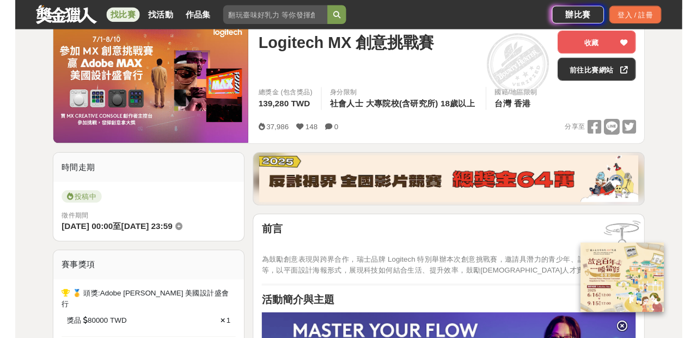
scroll to position [78, 0]
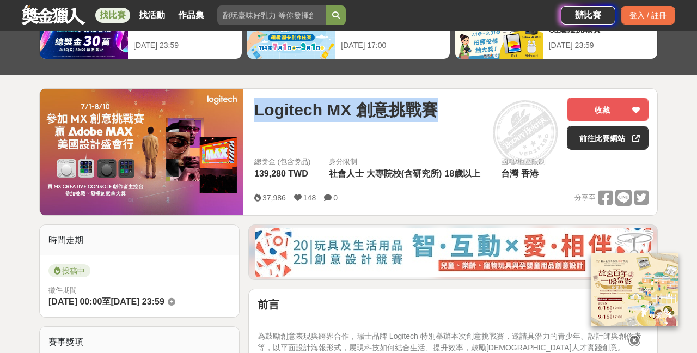
drag, startPoint x: 445, startPoint y: 104, endPoint x: 255, endPoint y: 109, distance: 190.6
click at [255, 109] on div "Logitech MX 創意挑戰賽" at bounding box center [406, 109] width 304 height 24
copy span "Logitech MX 創意挑戰賽"
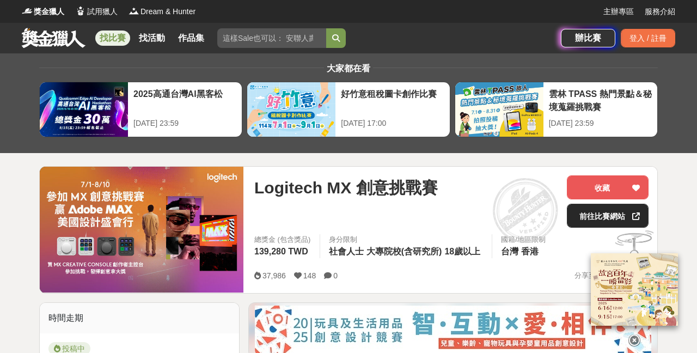
click at [604, 214] on link "前往比賽網站" at bounding box center [608, 216] width 82 height 24
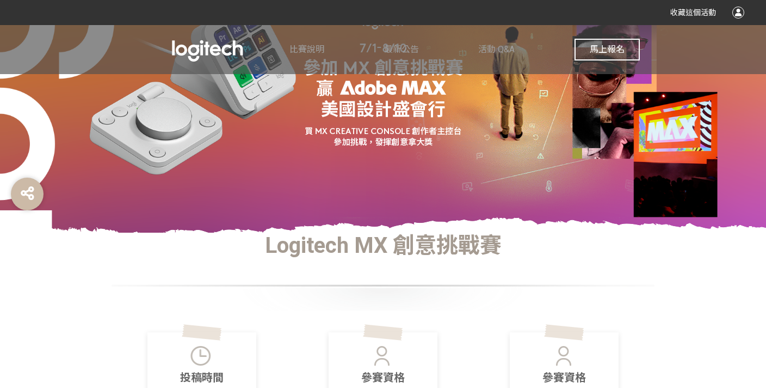
scroll to position [97, 0]
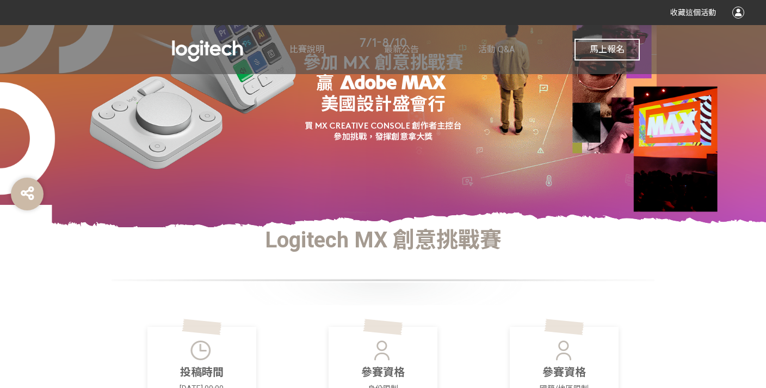
click at [613, 53] on span "馬上報名" at bounding box center [607, 49] width 35 height 10
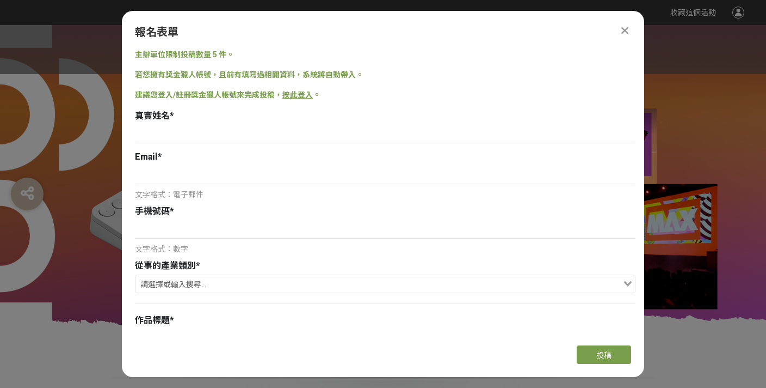
scroll to position [0, 0]
click at [394, 133] on input at bounding box center [385, 134] width 501 height 19
click at [305, 95] on link "按此登入" at bounding box center [298, 94] width 30 height 9
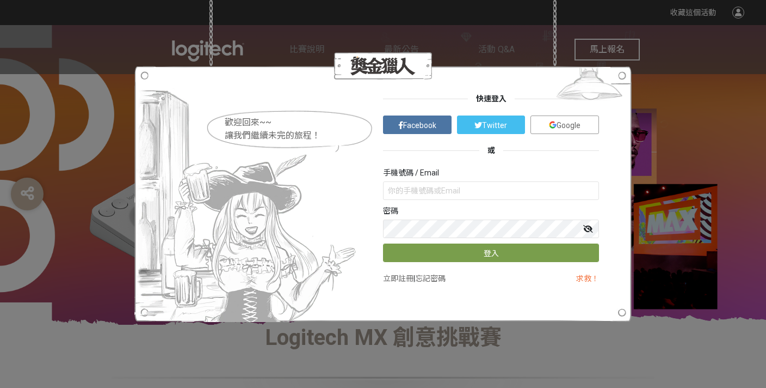
click at [553, 124] on img at bounding box center [553, 125] width 8 height 8
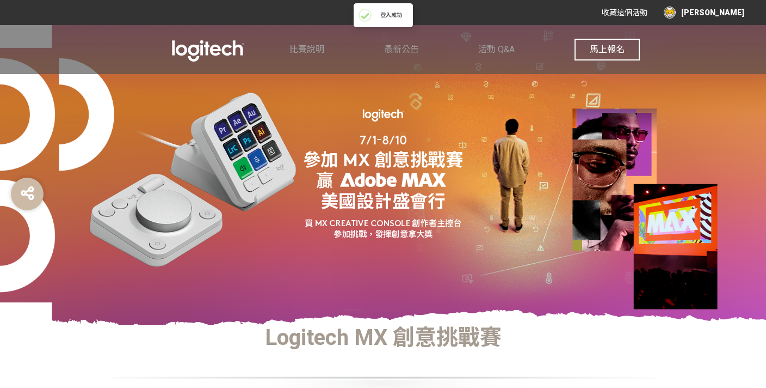
click at [610, 51] on span "馬上報名" at bounding box center [607, 49] width 35 height 10
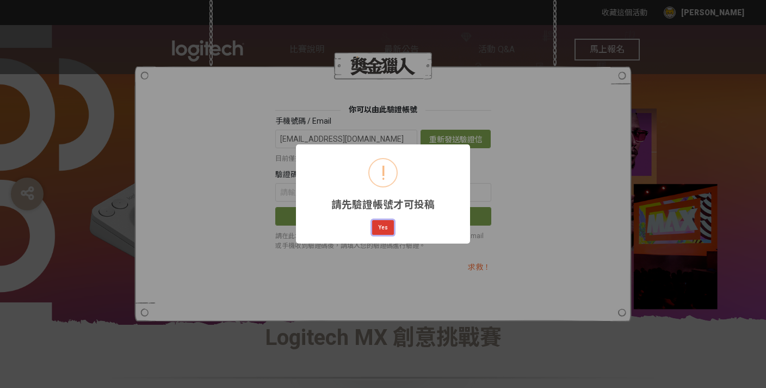
click at [391, 224] on button "Yes" at bounding box center [383, 227] width 22 height 15
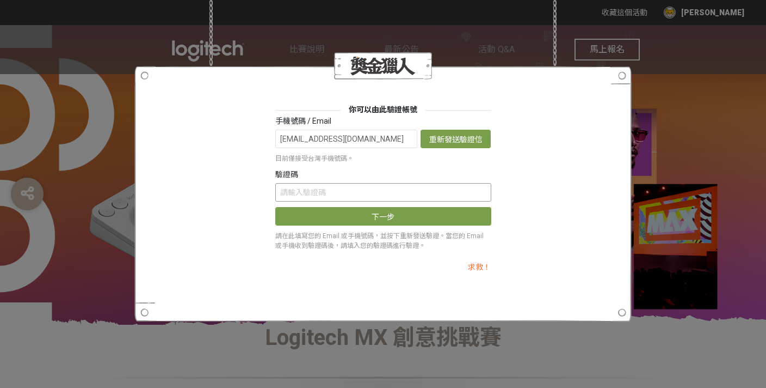
click at [431, 189] on input "text" at bounding box center [383, 192] width 216 height 19
click at [428, 199] on input "text" at bounding box center [383, 192] width 216 height 19
paste input "TXA4ZEQ0RWg"
type input "TXA4ZEQ0RWg"
click at [301, 140] on input "[EMAIL_ADDRESS][DOMAIN_NAME]" at bounding box center [346, 139] width 143 height 19
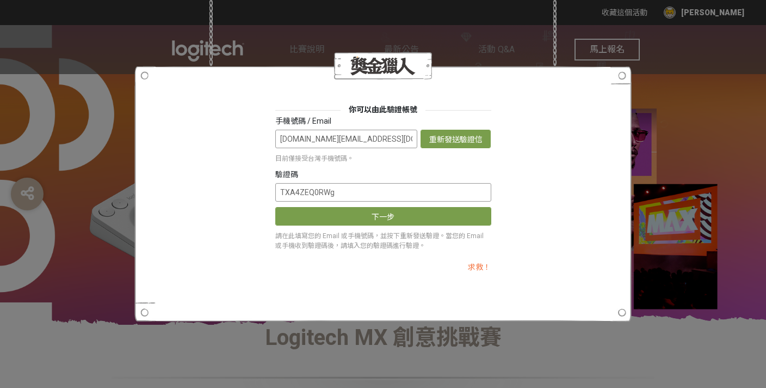
type input "[DOMAIN_NAME][EMAIL_ADDRESS][DOMAIN_NAME]"
click at [343, 192] on input "TXA4ZEQ0RWg" at bounding box center [383, 192] width 216 height 19
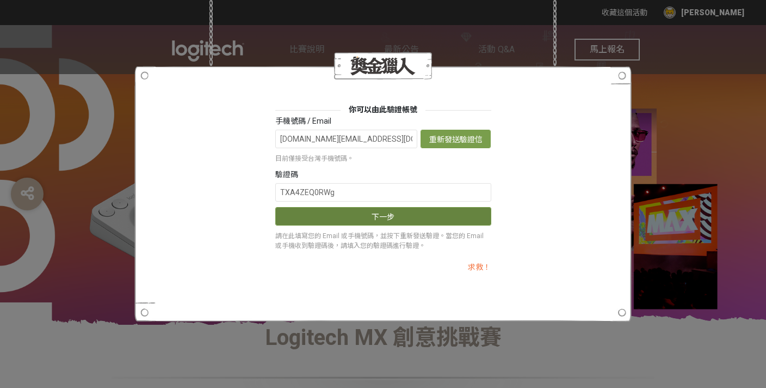
click at [342, 216] on button "下一步" at bounding box center [383, 216] width 216 height 19
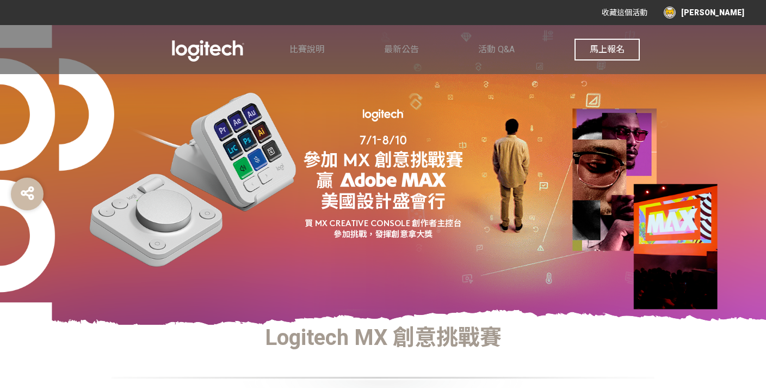
click at [588, 54] on button "馬上報名" at bounding box center [607, 50] width 65 height 22
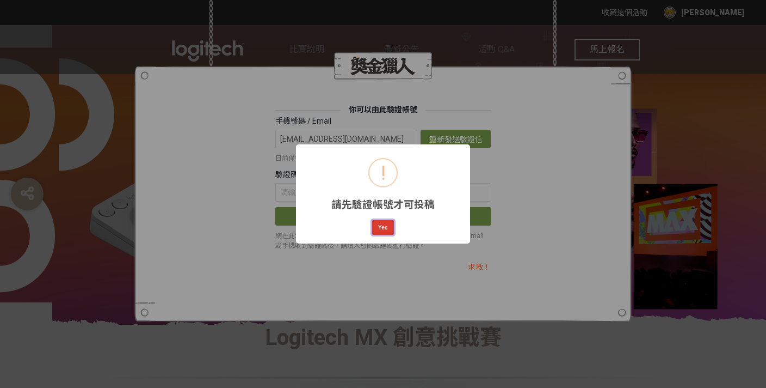
click at [381, 231] on button "Yes" at bounding box center [383, 227] width 22 height 15
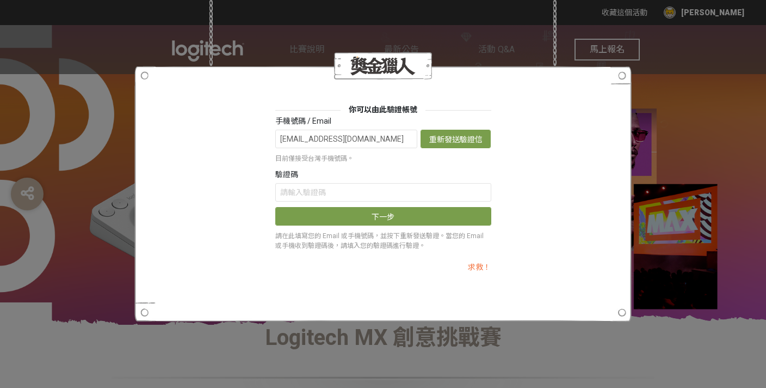
click at [652, 100] on div "你可以由此驗證帳號 手機號碼 / Email marcotsecom@gmail.com 重新發送驗證信 目前僅接受台灣手機號碼。 驗證碼 下一步 請在此填寫…" at bounding box center [383, 194] width 766 height 388
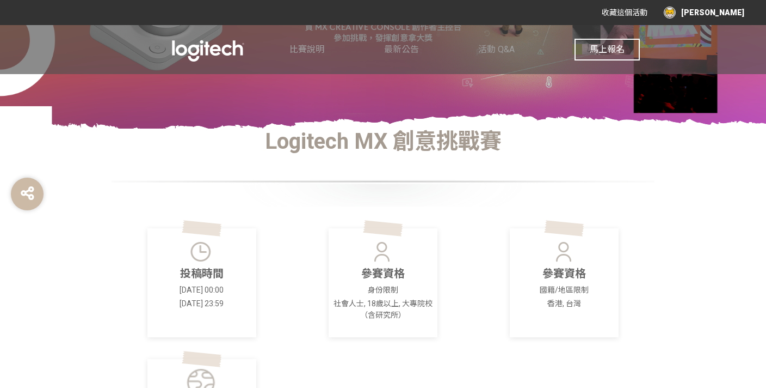
scroll to position [208, 0]
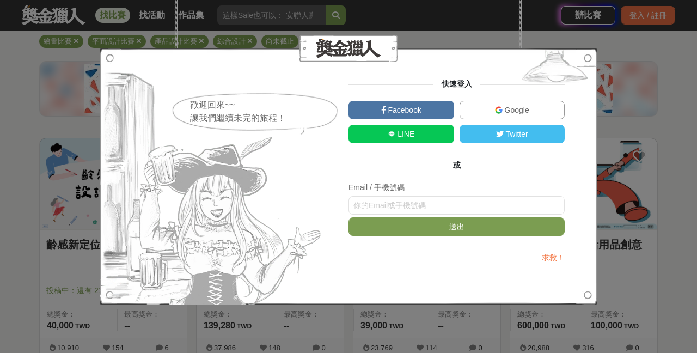
scroll to position [100, 0]
click at [519, 111] on span "Google" at bounding box center [515, 110] width 27 height 9
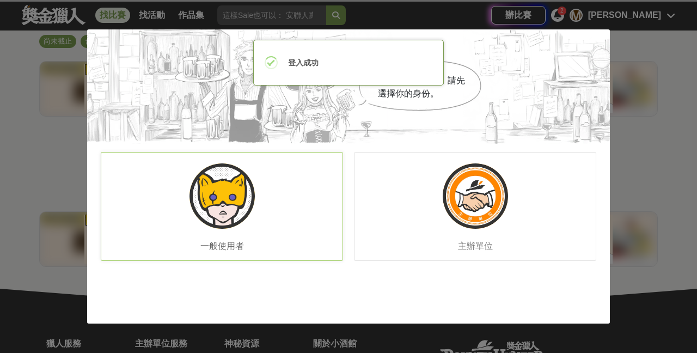
click at [317, 199] on div "一般使用者" at bounding box center [222, 206] width 242 height 109
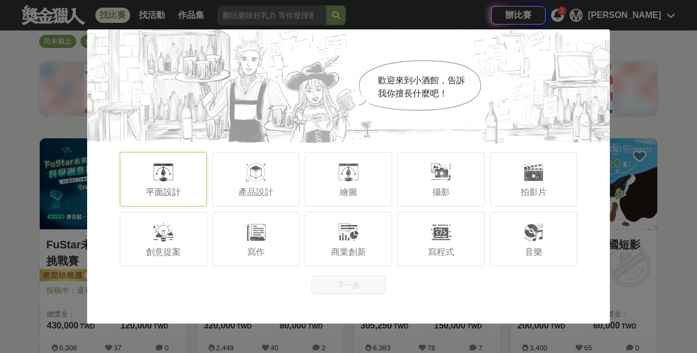
click at [193, 181] on div "平面設計" at bounding box center [163, 179] width 87 height 54
click at [361, 284] on button "下一步" at bounding box center [348, 284] width 74 height 19
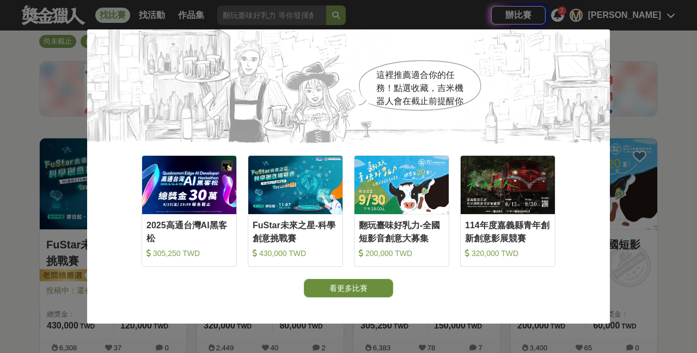
click at [363, 290] on button "看更多比賽" at bounding box center [348, 288] width 89 height 19
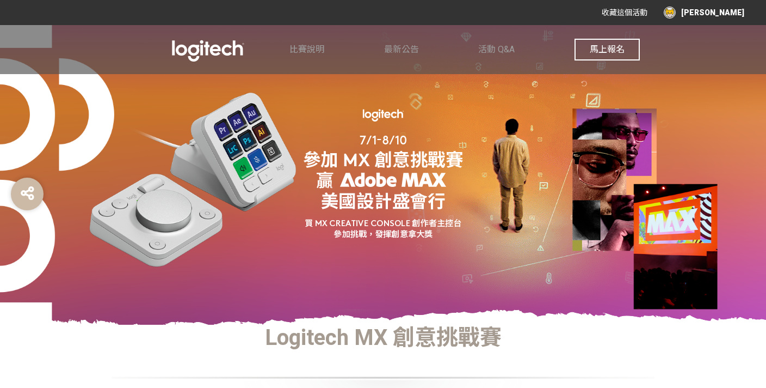
click at [604, 46] on span "馬上報名" at bounding box center [607, 49] width 35 height 10
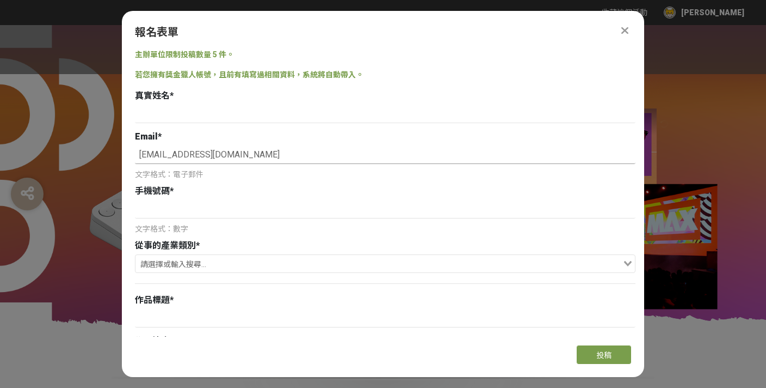
click at [165, 156] on input "marcotsecom@gmail.com" at bounding box center [385, 154] width 501 height 19
click at [179, 154] on input "marco.tsecom@gmail.com" at bounding box center [385, 154] width 501 height 19
type input "[DOMAIN_NAME][EMAIL_ADDRESS][DOMAIN_NAME]"
click at [187, 114] on input at bounding box center [385, 114] width 501 height 19
click at [227, 112] on input at bounding box center [385, 114] width 501 height 19
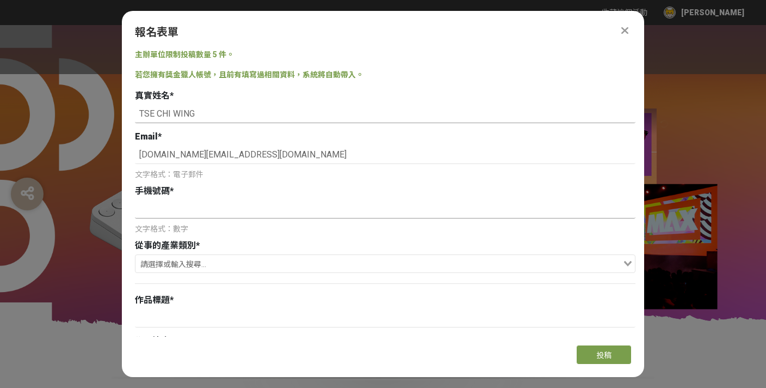
type input "TSE CHI WING"
click at [196, 204] on input at bounding box center [385, 209] width 501 height 19
type input "852-92312136"
click at [197, 264] on input "Search for option" at bounding box center [379, 264] width 485 height 15
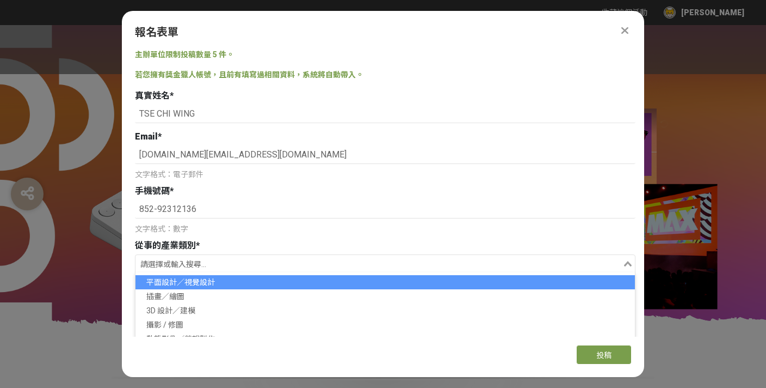
click at [196, 279] on li "平面設計／視覺設計" at bounding box center [386, 282] width 500 height 14
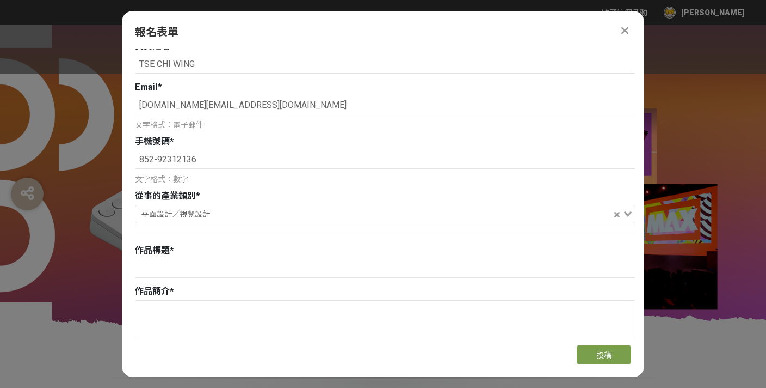
scroll to position [74, 0]
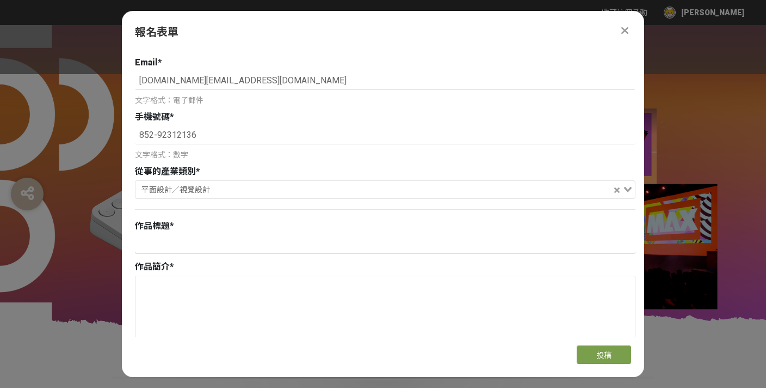
click at [260, 240] on input at bounding box center [385, 244] width 501 height 19
click at [285, 290] on textarea at bounding box center [386, 330] width 500 height 109
paste textarea "在未來世界的視覺語境中，MX CREATIVE CONSOLE以魔術方塊為設計靈感，象徵創意的多維展現。純白機身搭配精準按鍵，每一面皆整合Pr、Ae、Ps、A…"
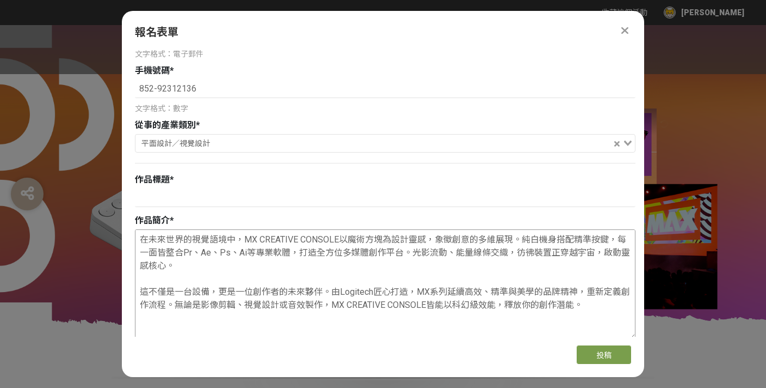
scroll to position [2, 0]
click at [272, 324] on textarea "在未來世界的視覺語境中，MX CREATIVE CONSOLE以魔術方塊為設計靈感，象徵創意的多維展現。純白機身搭配精準按鍵，每一面皆整合Pr、Ae、Ps、A…" at bounding box center [386, 284] width 500 height 109
paste textarea "創作，不再受限。靈感，由此啟動"
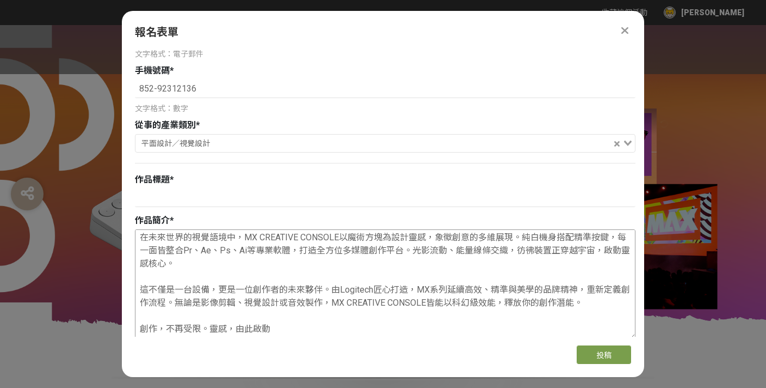
click at [581, 298] on textarea "在未來世界的視覺語境中，MX CREATIVE CONSOLE以魔術方塊為設計靈感，象徵創意的多維展現。純白機身搭配精準按鍵，每一面皆整合Pr、Ae、Ps、A…" at bounding box center [386, 284] width 500 height 109
click at [291, 326] on textarea "在未來世界的視覺語境中，MX CREATIVE CONSOLE以魔術方塊為設計靈感，象徵創意的多維展現。純白機身搭配精準按鍵，每一面皆整合Pr、Ae、Ps、A…" at bounding box center [386, 284] width 500 height 109
paste textarea "。"
type textarea "在未來世界的視覺語境中，MX CREATIVE CONSOLE以魔術方塊為設計靈感，象徵創意的多維展現。純白機身搭配精準按鍵，每一面皆整合Pr、Ae、Ps、A…"
click at [336, 198] on input at bounding box center [385, 197] width 501 height 19
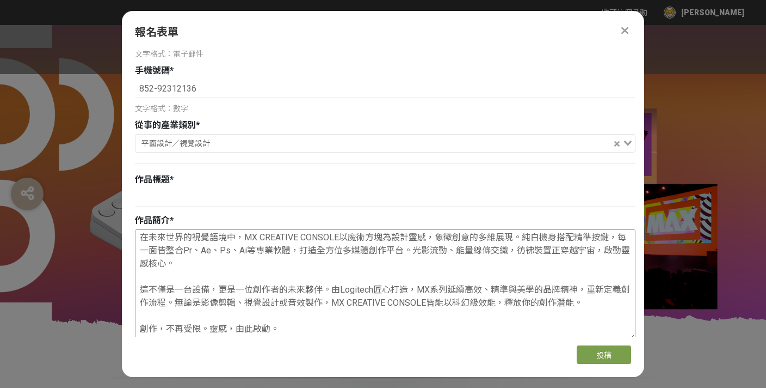
click at [287, 327] on textarea "在未來世界的視覺語境中，MX CREATIVE CONSOLE以魔術方塊為設計靈感，象徵創意的多維展現。純白機身搭配精準按鍵，每一面皆整合Pr、Ae、Ps、A…" at bounding box center [386, 284] width 500 height 109
click at [209, 195] on input at bounding box center [385, 197] width 501 height 19
click at [266, 328] on textarea "在未來世界的視覺語境中，MX CREATIVE CONSOLE以魔術方塊為設計靈感，象徵創意的多維展現。純白機身搭配精準按鍵，每一面皆整合Pr、Ae、Ps、A…" at bounding box center [386, 284] width 500 height 109
drag, startPoint x: 236, startPoint y: 327, endPoint x: 268, endPoint y: 328, distance: 32.7
click at [268, 328] on textarea "在未來世界的視覺語境中，MX CREATIVE CONSOLE以魔術方塊為設計靈感，象徵創意的多維展現。純白機身搭配精準按鍵，每一面皆整合Pr、Ae、Ps、A…" at bounding box center [386, 284] width 500 height 109
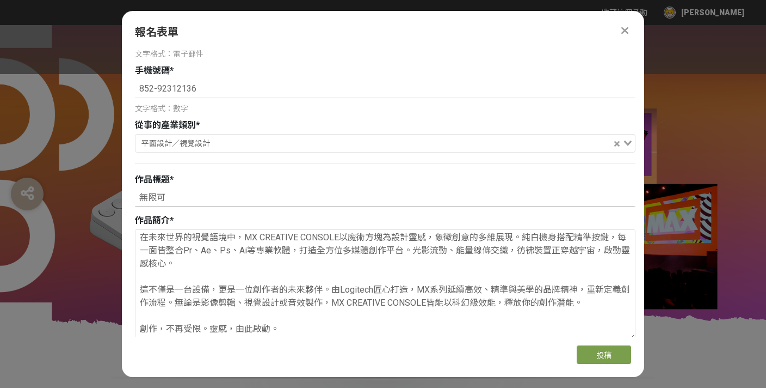
click at [209, 196] on input "無限可" at bounding box center [385, 197] width 501 height 19
paste input "由此啟動"
click at [165, 198] on input "無限可由此啟動" at bounding box center [385, 197] width 501 height 19
click at [168, 195] on input "無限可由此啟動" at bounding box center [385, 197] width 501 height 19
click at [164, 193] on input "無限可 由此啟動" at bounding box center [385, 197] width 501 height 19
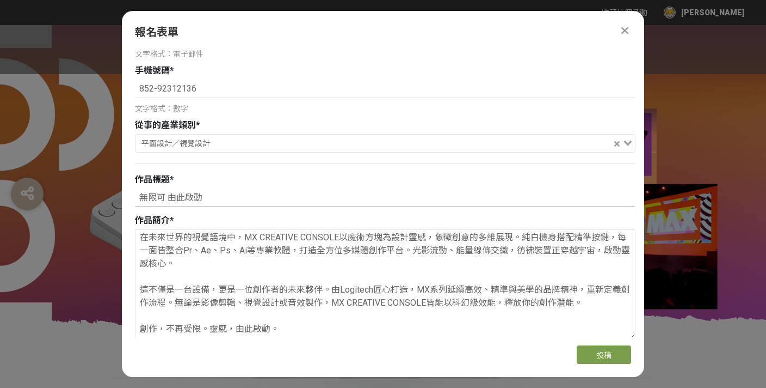
click at [165, 194] on input "無限可 由此啟動" at bounding box center [385, 197] width 501 height 19
paste input "能"
drag, startPoint x: 246, startPoint y: 237, endPoint x: 237, endPoint y: 237, distance: 8.7
click at [237, 237] on textarea "在未來世界的視覺語境中，MX CREATIVE CONSOLE以魔術方塊為設計靈感，象徵創意的多維展現。純白機身搭配精準按鍵，每一面皆整合Pr、Ae、Ps、A…" at bounding box center [386, 284] width 500 height 109
click at [174, 194] on input "無限可能 由此啟動" at bounding box center [385, 197] width 501 height 19
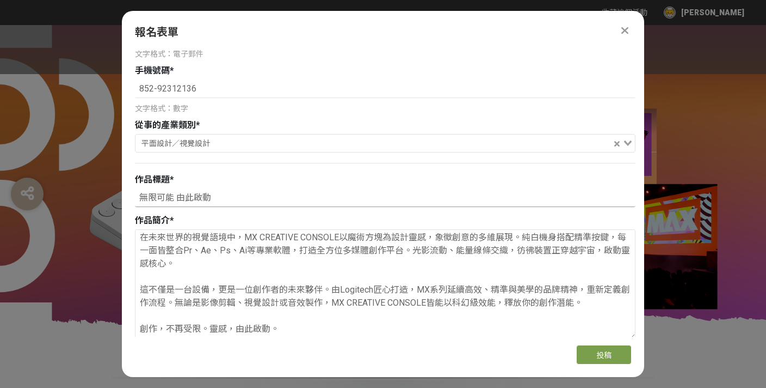
paste input "，"
click at [227, 197] on input "無限可能，由此啟動" at bounding box center [385, 197] width 501 height 19
type input "無限可能，由此啟動"
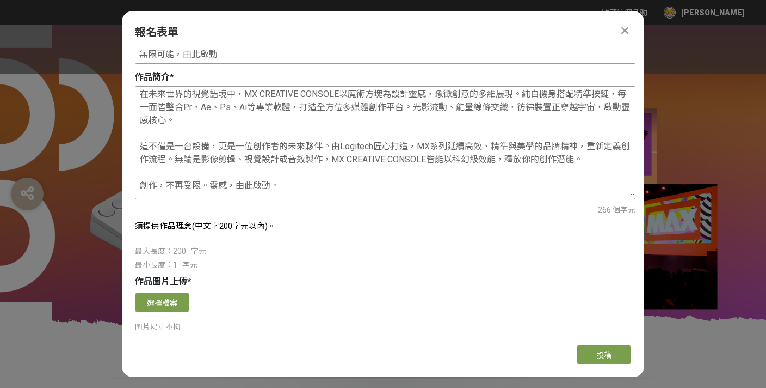
scroll to position [264, 0]
click at [331, 181] on textarea "在未來世界的視覺語境中，MX CREATIVE CONSOLE以魔術方塊為設計靈感，象徵創意的多維展現。純白機身搭配精準按鍵，每一面皆整合Pr、Ae、Ps、A…" at bounding box center [386, 140] width 500 height 109
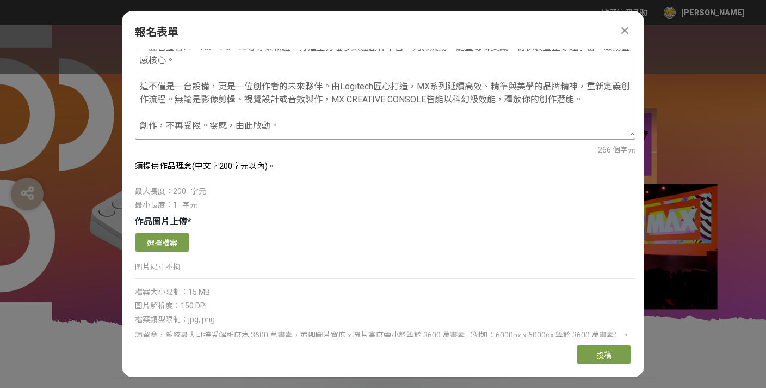
scroll to position [328, 0]
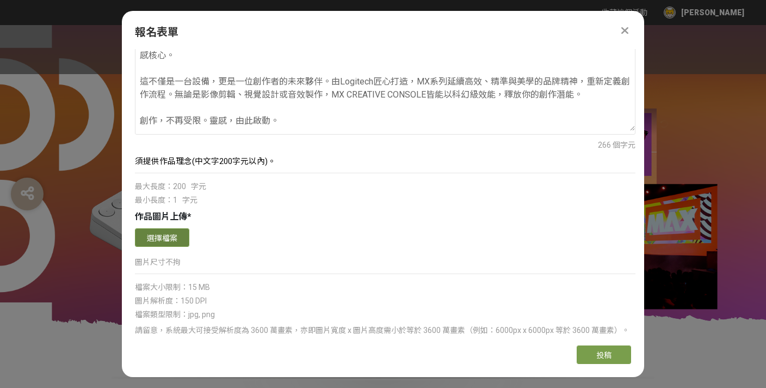
click at [185, 237] on button "選擇檔案" at bounding box center [162, 237] width 54 height 19
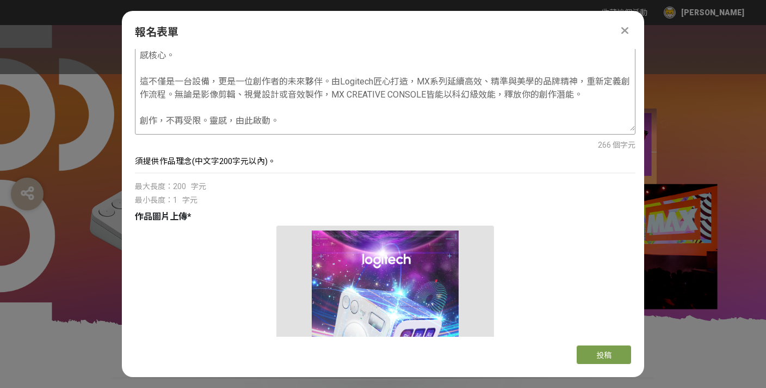
click at [306, 120] on textarea "在未來世界的視覺語境中，MX CREATIVE CONSOLE以魔術方塊為設計靈感，象徵創意的多維展現。純白機身搭配精準按鍵，每一面皆整合Pr、Ae、Ps、A…" at bounding box center [386, 76] width 500 height 109
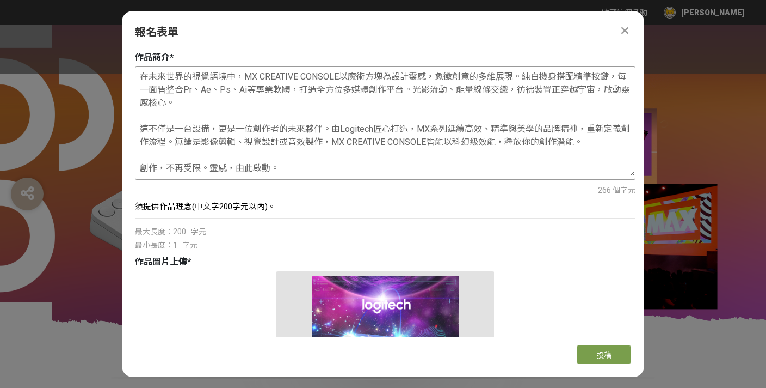
scroll to position [273, 0]
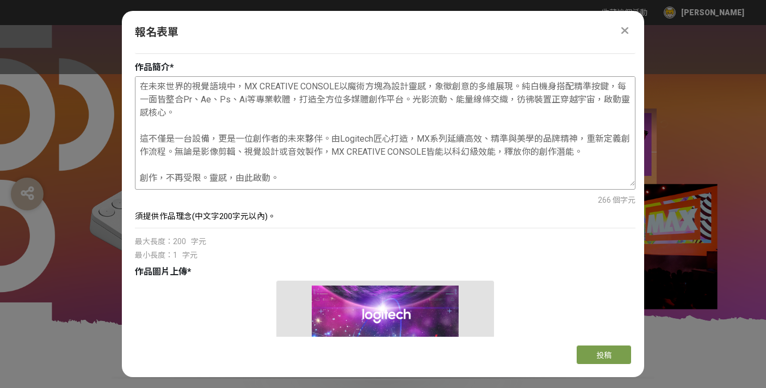
drag, startPoint x: 618, startPoint y: 85, endPoint x: 524, endPoint y: 87, distance: 94.2
click at [523, 87] on textarea "在未來世界的視覺語境中，MX CREATIVE CONSOLE以魔術方塊為設計靈感，象徵創意的多維展現。純白機身搭配精準按鍵，每一面皆整合Pr、Ae、Ps、A…" at bounding box center [386, 131] width 500 height 109
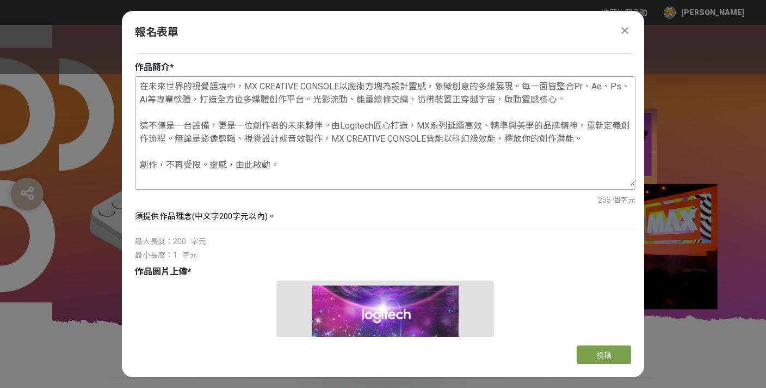
drag, startPoint x: 316, startPoint y: 93, endPoint x: 525, endPoint y: 87, distance: 209.1
click at [525, 87] on textarea "在未來世界的視覺語境中，MX CREATIVE CONSOLE以魔術方塊為設計靈感，象徵創意的多維展現。每一面皆整合Pr、Ae、Ps、Ai等專業軟體，打造全方…" at bounding box center [386, 131] width 500 height 109
click at [219, 122] on textarea "在未來世界的視覺語境中，MX CREATIVE CONSOLE以魔術方塊為設計靈感，象徵創意的多維展現。光影流動、能量線條交織，彷彿裝置正穿越宇宙，啟動靈感核…" at bounding box center [386, 131] width 500 height 109
click at [327, 123] on textarea "在未來世界的視覺語境中，MX CREATIVE CONSOLE以魔術方塊為設計靈感，象徵創意的多維展現。光影流動、能量線條交織，彷彿裝置正穿越宇宙，啟動靈感核…" at bounding box center [386, 131] width 500 height 109
click at [139, 125] on textarea "在未來世界的視覺語境中，MX CREATIVE CONSOLE以魔術方塊為設計靈感，象徵創意的多維展現。光影流動、能量線條交織，彷彿裝置正穿越宇宙，啟動靈感核…" at bounding box center [386, 131] width 500 height 109
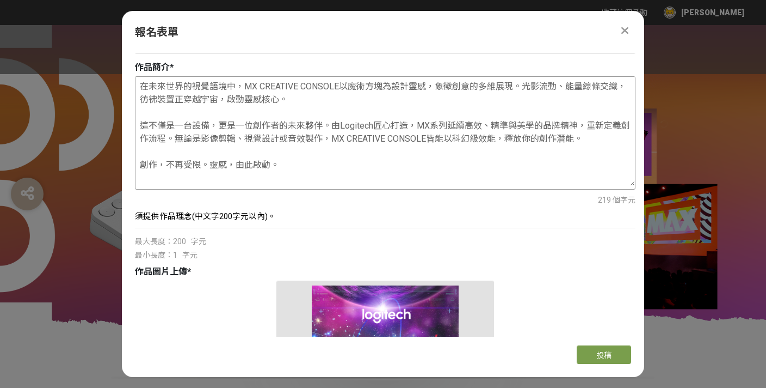
drag, startPoint x: 333, startPoint y: 122, endPoint x: 414, endPoint y: 124, distance: 81.7
click at [414, 124] on textarea "在未來世界的視覺語境中，MX CREATIVE CONSOLE以魔術方塊為設計靈感，象徵創意的多維展現。光影流動、能量線條交織，彷彿裝置正穿越宇宙，啟動靈感核…" at bounding box center [386, 131] width 500 height 109
drag, startPoint x: 361, startPoint y: 121, endPoint x: 335, endPoint y: 122, distance: 26.7
click at [335, 122] on textarea "在未來世界的視覺語境中，MX CREATIVE CONSOLE以魔術方塊為設計靈感，象徵創意的多維展現。光影流動、能量線條交織，彷彿裝置正穿越宇宙，啟動靈感核…" at bounding box center [386, 131] width 500 height 109
click at [142, 120] on textarea "在未來世界的視覺語境中，MX CREATIVE CONSOLE以魔術方塊為設計靈感，象徵創意的多維展現。光影流動、能量線條交織，彷彿裝置正穿越宇宙，啟動靈感核…" at bounding box center [386, 131] width 500 height 109
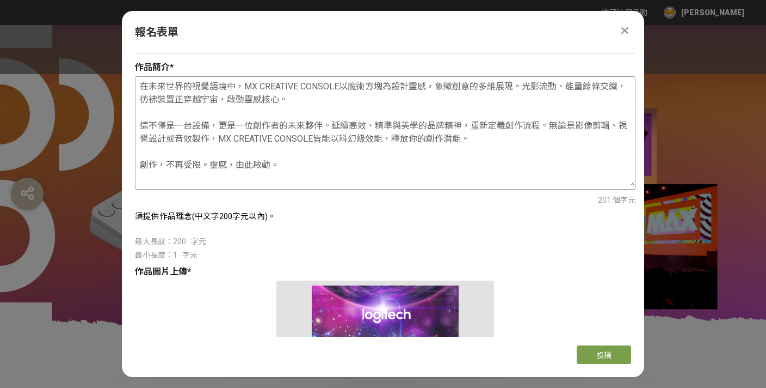
click at [143, 151] on textarea "在未來世界的視覺語境中，MX CREATIVE CONSOLE以魔術方塊為設計靈感，象徵創意的多維展現。光影流動、能量線條交織，彷彿裝置正穿越宇宙，啟動靈感核…" at bounding box center [386, 131] width 500 height 109
click at [140, 160] on textarea "在未來世界的視覺語境中，MX CREATIVE CONSOLE以魔術方塊為設計靈感，象徵創意的多維展現。光影流動、能量線條交織，彷彿裝置正穿越宇宙，啟動靈感核…" at bounding box center [386, 131] width 500 height 109
drag, startPoint x: 317, startPoint y: 136, endPoint x: 225, endPoint y: 135, distance: 91.5
click at [225, 135] on textarea "在未來世界的視覺語境中，MX CREATIVE CONSOLE以魔術方塊為設計靈感，象徵創意的多維展現。光影流動、能量線條交織，彷彿裝置正穿越宇宙，啟動靈感核…" at bounding box center [386, 131] width 500 height 109
click at [141, 162] on textarea "在未來世界的視覺語境中，MX CREATIVE CONSOLE以魔術方塊為設計靈感，象徵創意的多維展現。光影流動、能量線條交織，彷彿裝置正穿越宇宙，啟動靈感核…" at bounding box center [386, 131] width 500 height 109
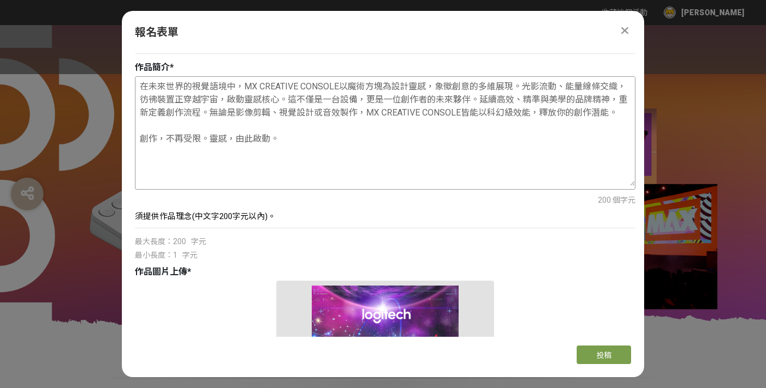
click at [305, 143] on textarea "在未來世界的視覺語境中，MX CREATIVE CONSOLE以魔術方塊為設計靈感，象徵創意的多維展現。光影流動、能量線條交織，彷彿裝置正穿越宇宙，啟動靈感核…" at bounding box center [386, 131] width 500 height 109
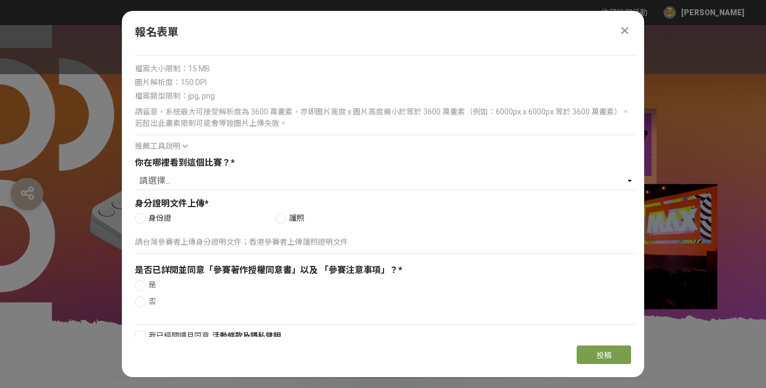
scroll to position [764, 0]
type textarea "在未來世界的視覺語境中，MX CREATIVE CONSOLE以魔術方塊為設計靈感，象徵創意的多維展現。光影流動、能量線條交織，彷彿裝置正穿越宇宙，啟動靈感核…"
select select "​線上廣告"
click option "​線上廣告" at bounding box center [0, 0] width 0 height 0
click at [284, 213] on div at bounding box center [280, 218] width 11 height 11
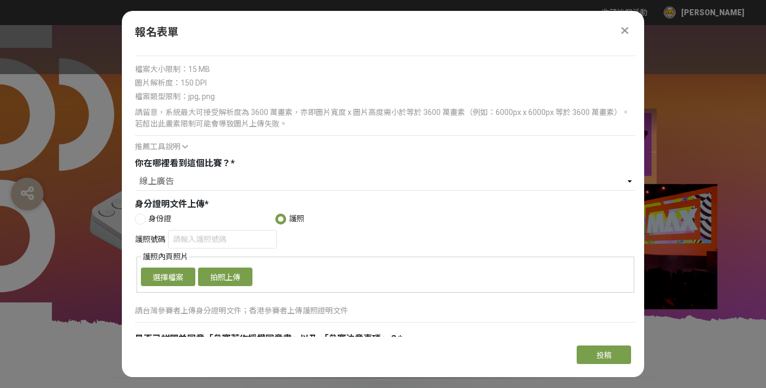
radio input "true"
click at [181, 270] on button "選擇檔案" at bounding box center [168, 276] width 54 height 19
click at [197, 235] on input "護照號碼" at bounding box center [222, 239] width 109 height 19
click at [181, 271] on button "選擇檔案" at bounding box center [168, 276] width 54 height 19
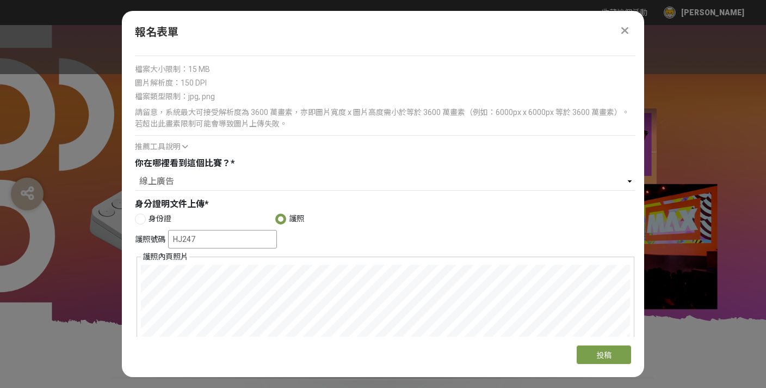
click at [245, 234] on input "HJ247" at bounding box center [222, 239] width 109 height 19
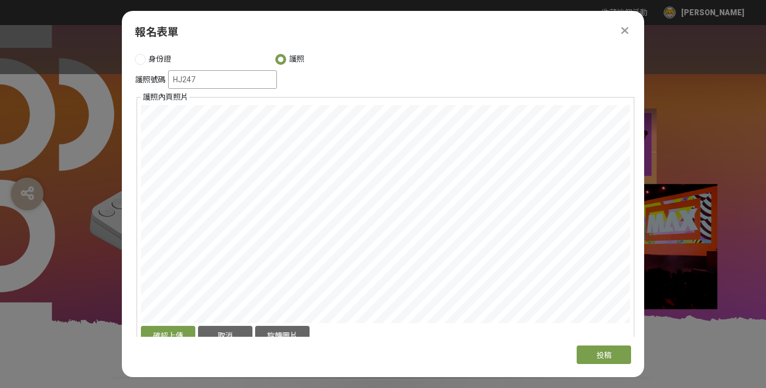
scroll to position [940, 0]
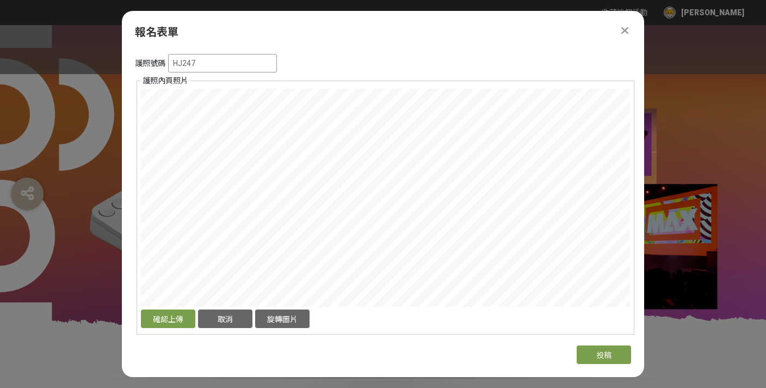
click at [232, 60] on input "HJ247" at bounding box center [222, 63] width 109 height 19
type input "HJ2478411"
click at [334, 319] on div "確認上傳 取消 旋轉圖片" at bounding box center [385, 319] width 489 height 21
click at [179, 310] on button "確認上傳" at bounding box center [168, 318] width 54 height 19
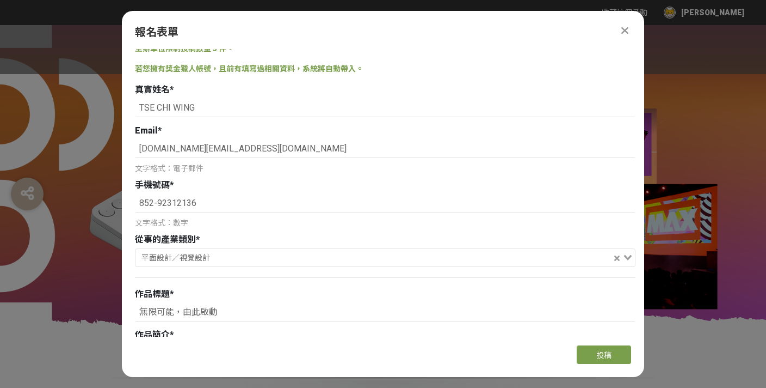
scroll to position [0, 0]
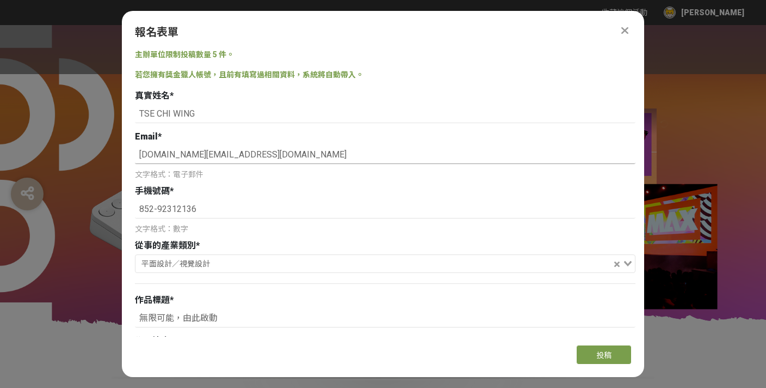
click at [446, 157] on input "[DOMAIN_NAME][EMAIL_ADDRESS][DOMAIN_NAME]" at bounding box center [385, 154] width 501 height 19
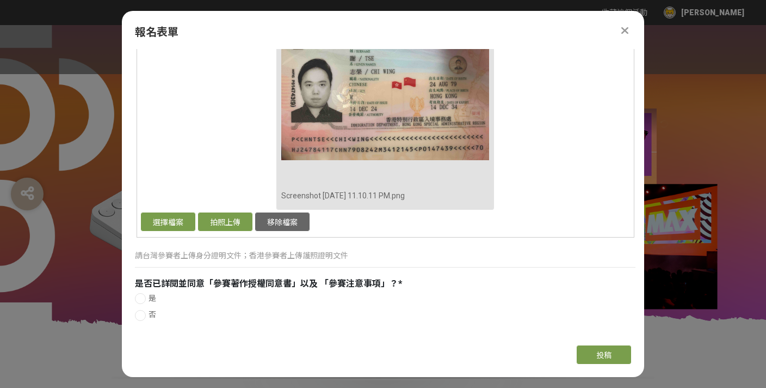
scroll to position [1058, 0]
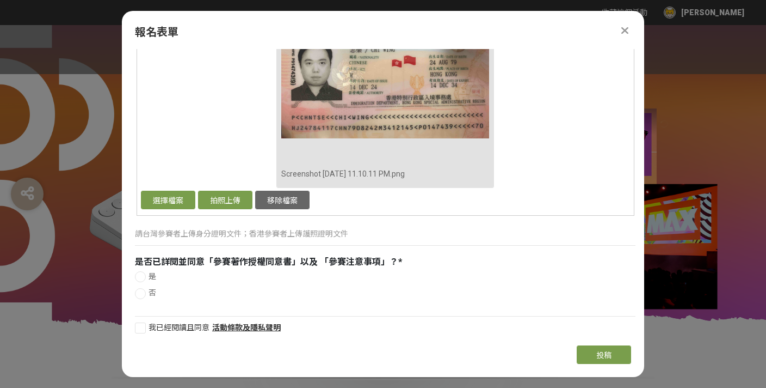
click at [139, 271] on div at bounding box center [140, 276] width 11 height 11
radio input "true"
click at [144, 322] on div at bounding box center [140, 327] width 11 height 11
checkbox input "true"
click at [592, 354] on button "投稿" at bounding box center [604, 354] width 54 height 19
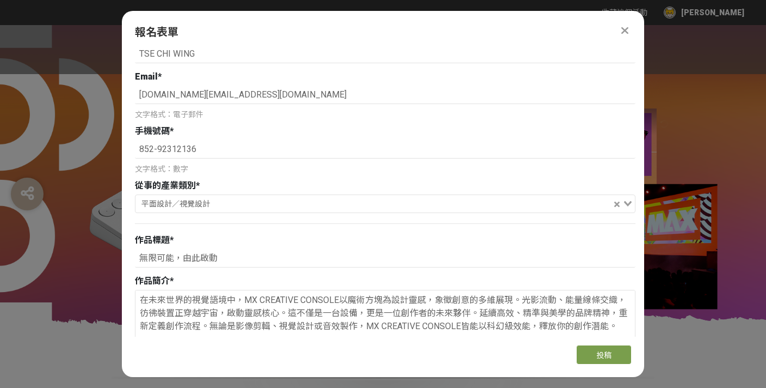
scroll to position [0, 0]
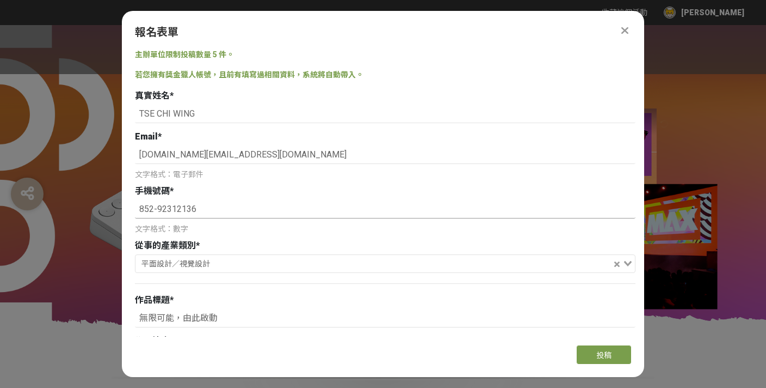
click at [159, 207] on input "852-92312136" at bounding box center [385, 209] width 501 height 19
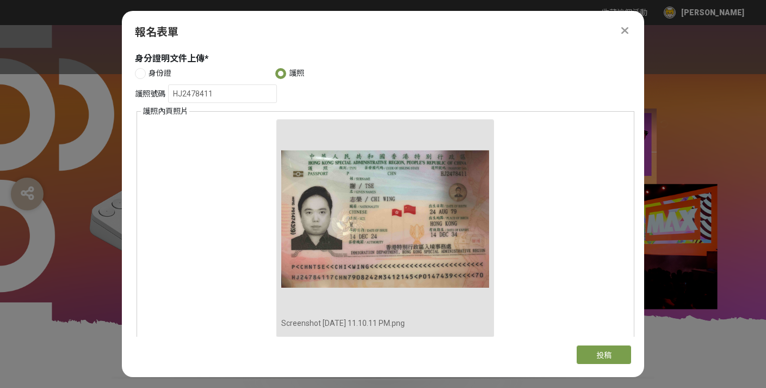
scroll to position [1058, 0]
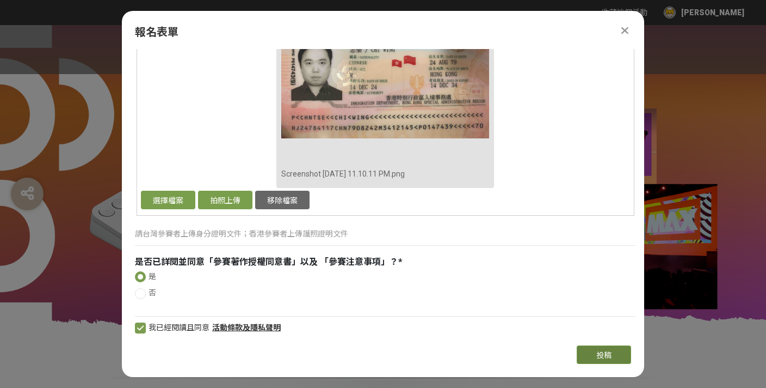
type input "85292312136"
click at [588, 351] on button "投稿" at bounding box center [604, 354] width 54 height 19
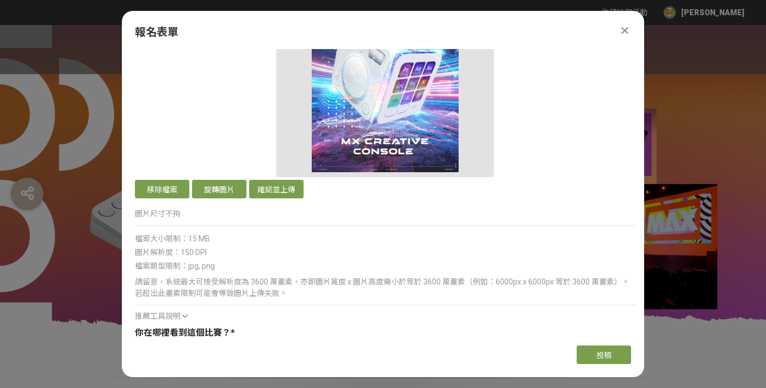
scroll to position [586, 0]
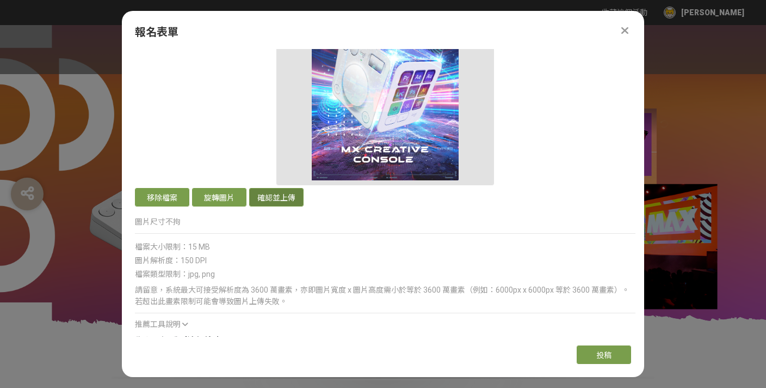
click at [289, 192] on button "確認並上傳" at bounding box center [276, 197] width 54 height 19
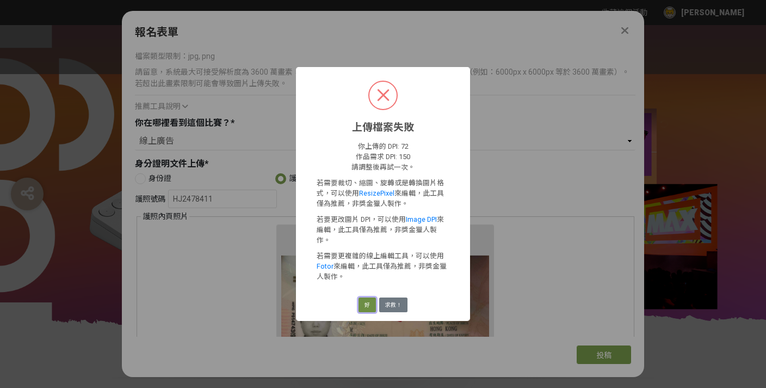
click at [370, 297] on button "好" at bounding box center [367, 304] width 17 height 15
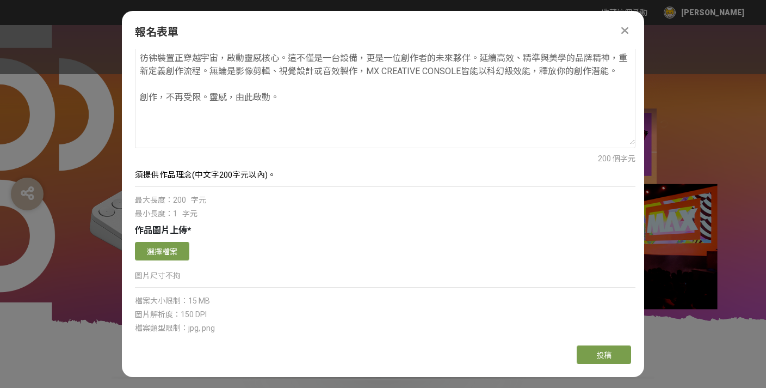
scroll to position [319, 0]
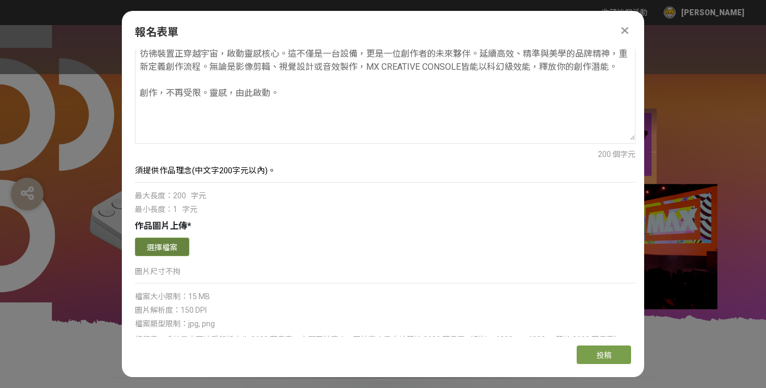
click at [173, 244] on button "選擇檔案" at bounding box center [162, 246] width 54 height 19
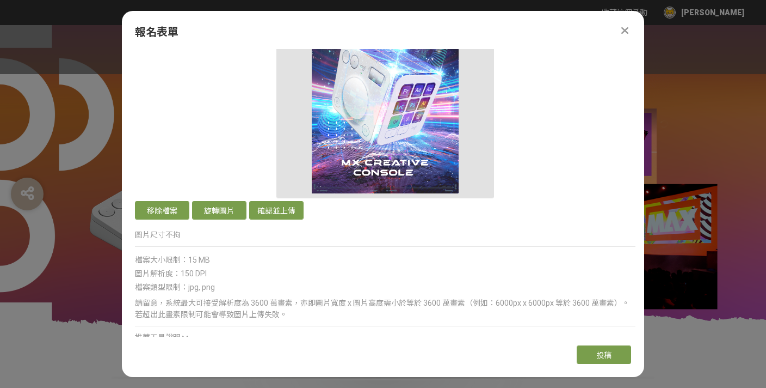
scroll to position [575, 0]
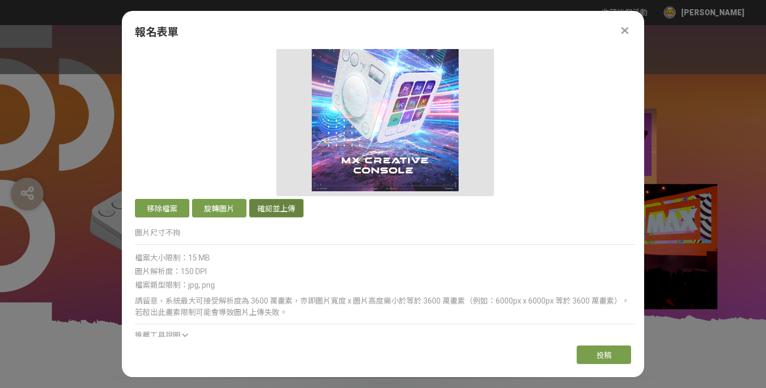
click at [293, 203] on button "確認並上傳" at bounding box center [276, 208] width 54 height 19
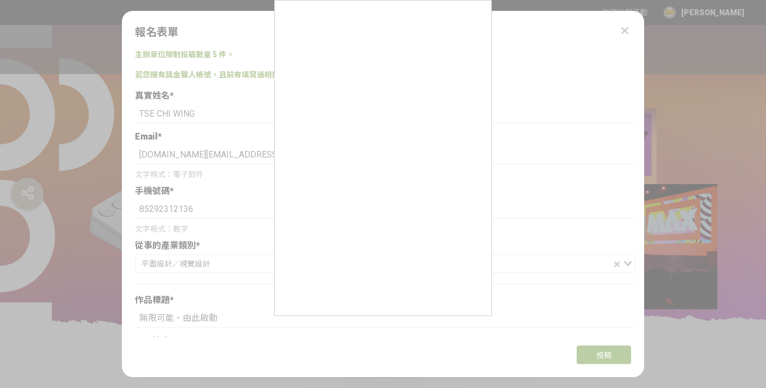
select select "​線上廣告"
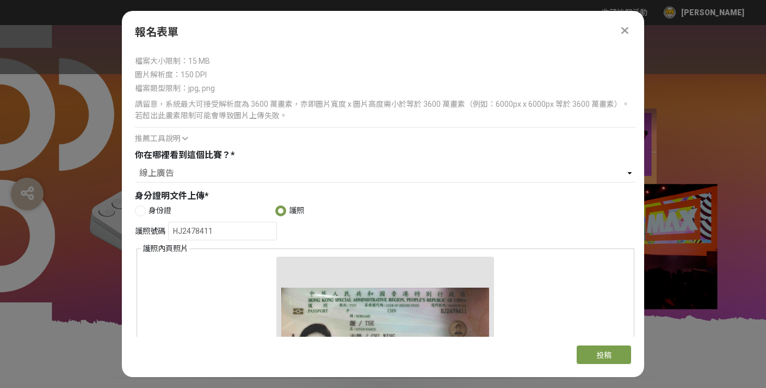
scroll to position [860, 0]
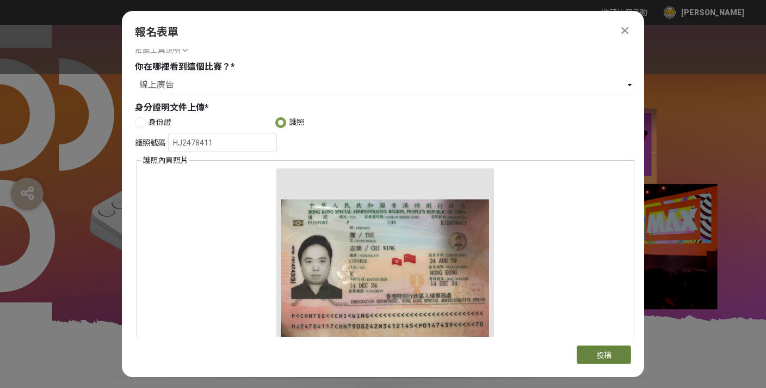
click at [593, 353] on button "投稿" at bounding box center [604, 354] width 54 height 19
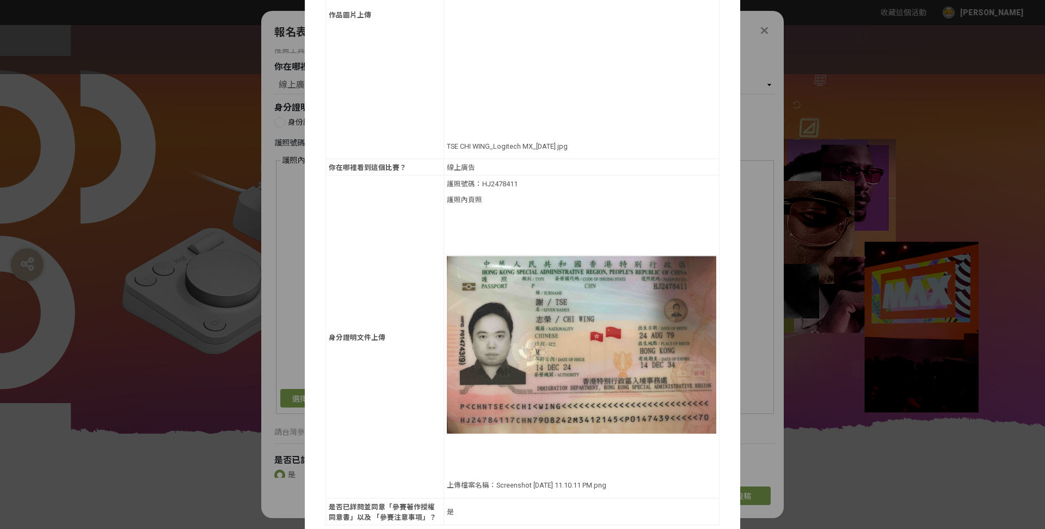
scroll to position [464, 0]
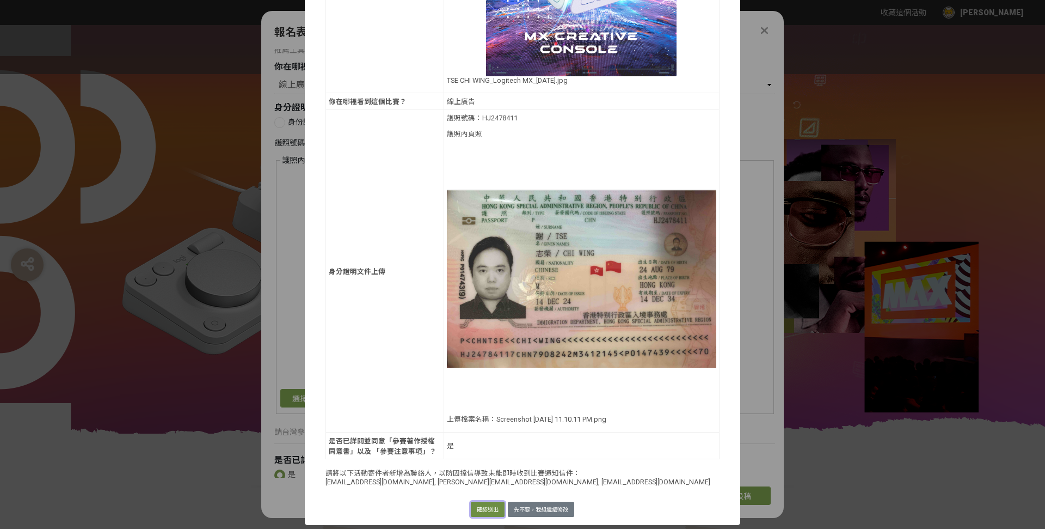
click at [486, 387] on button "確認送出" at bounding box center [488, 508] width 34 height 15
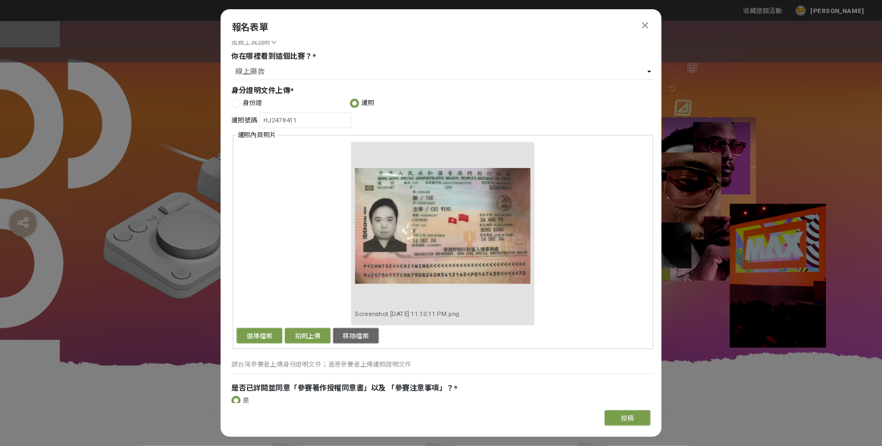
scroll to position [860, 0]
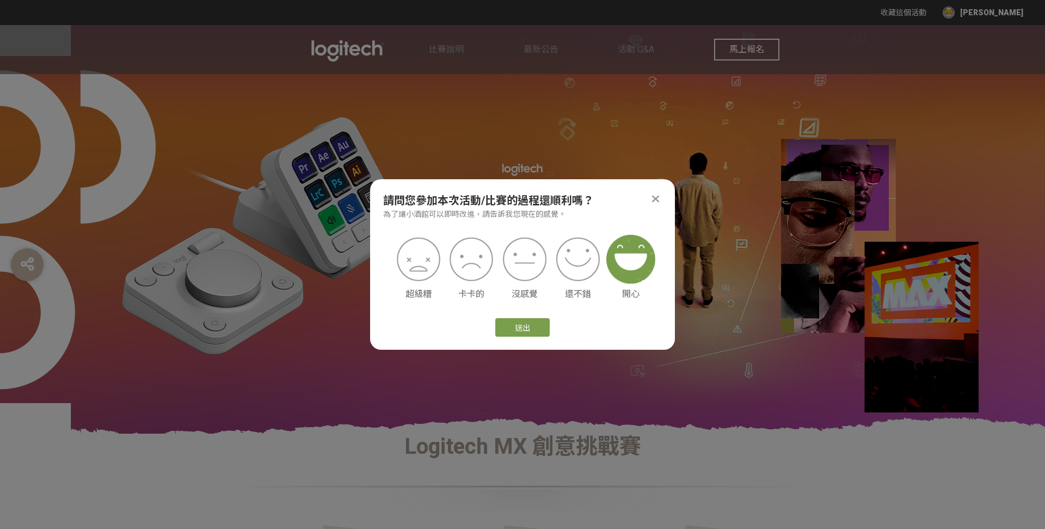
click at [635, 259] on img at bounding box center [630, 259] width 49 height 49
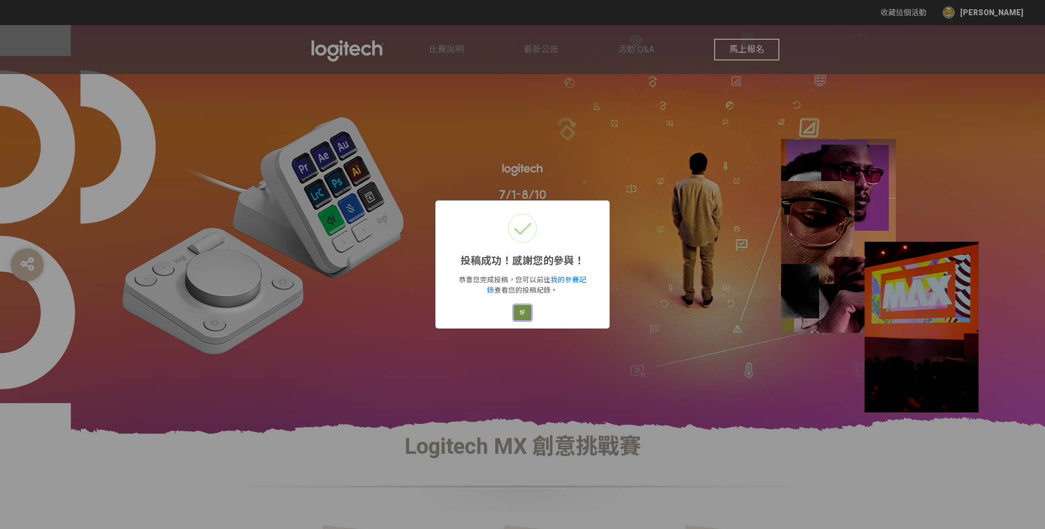
click at [525, 311] on button "好" at bounding box center [522, 312] width 17 height 15
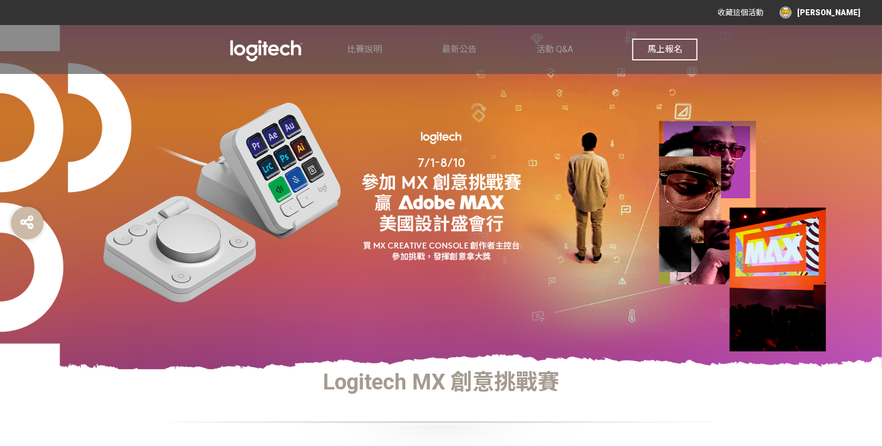
click at [766, 14] on div "[PERSON_NAME]" at bounding box center [820, 13] width 81 height 12
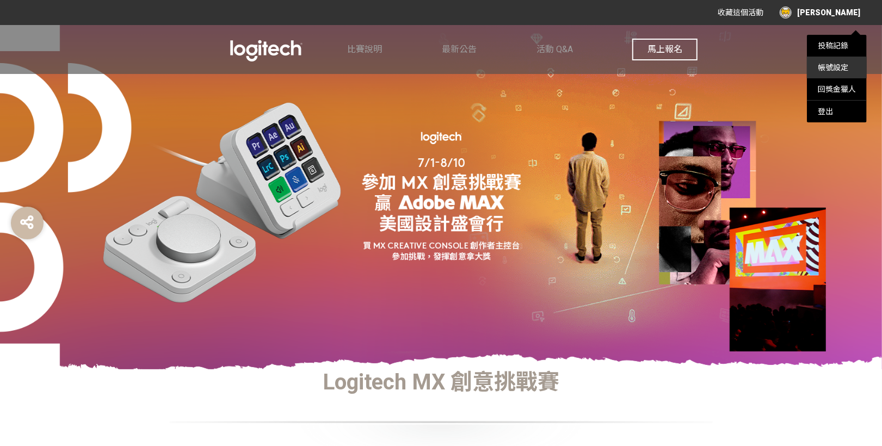
click at [766, 64] on link "帳號設定" at bounding box center [833, 67] width 30 height 9
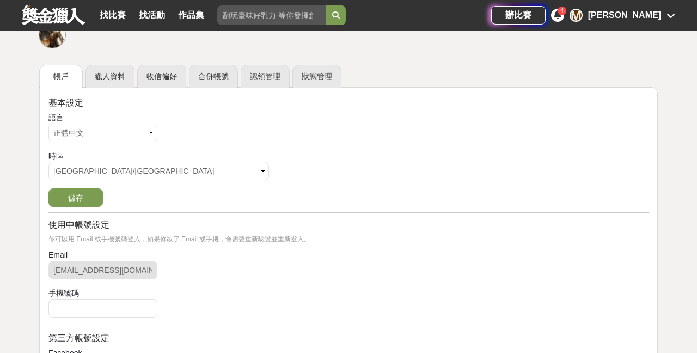
scroll to position [145, 0]
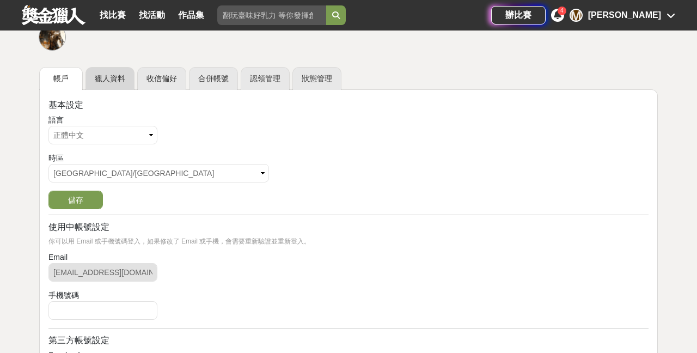
click at [118, 82] on link "獵人資料" at bounding box center [109, 78] width 49 height 23
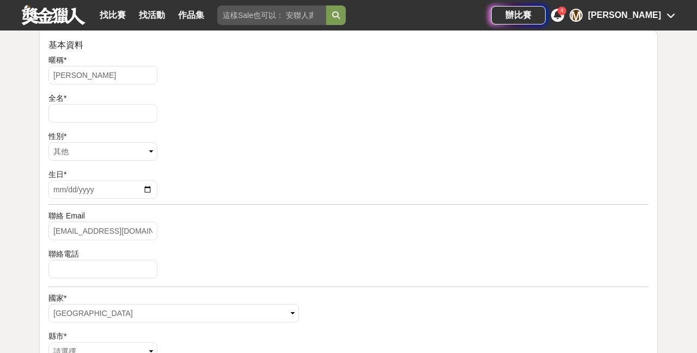
scroll to position [241, 0]
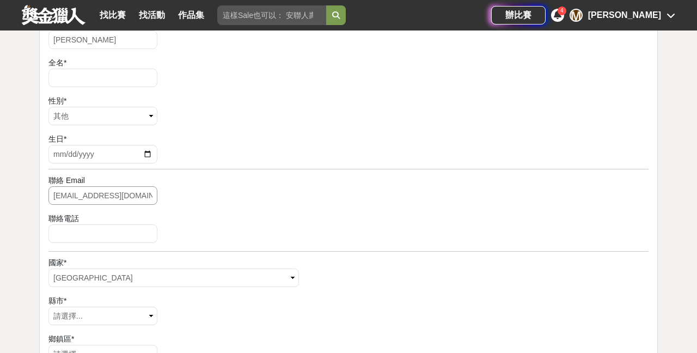
click at [73, 196] on input "marcotsecom@gmail.com" at bounding box center [102, 195] width 109 height 19
click at [87, 197] on input "marco.tsecom@gmail.com" at bounding box center [102, 195] width 109 height 19
click at [130, 197] on input "[DOMAIN_NAME][EMAIL_ADDRESS][DOMAIN_NAME]" at bounding box center [102, 195] width 109 height 19
type input "[DOMAIN_NAME][EMAIL_ADDRESS][DOMAIN_NAME]"
click at [48, 268] on select "請選擇... Andorra United Arab Emirates Afghanistan Antigua and Barbuda Anguilla Al…" at bounding box center [173, 277] width 250 height 19
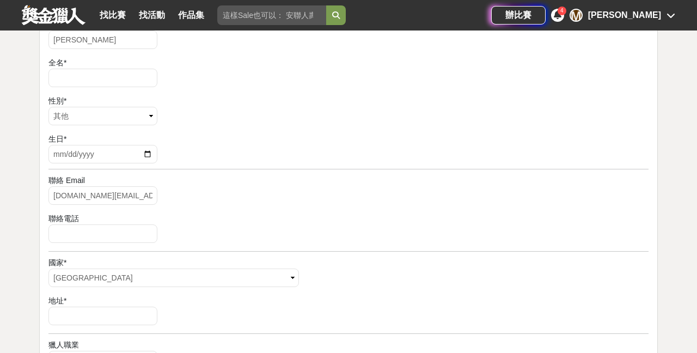
click at [286, 236] on div "聯絡電話" at bounding box center [348, 229] width 600 height 33
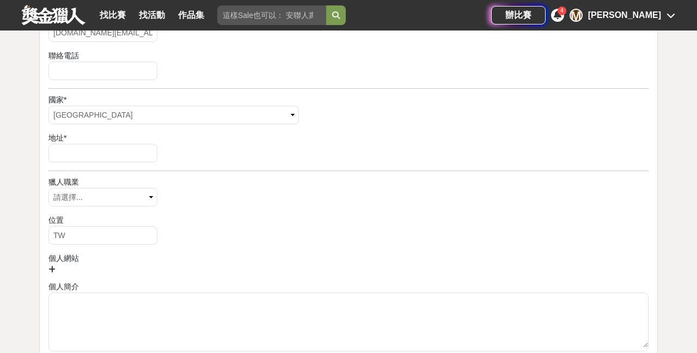
scroll to position [422, 0]
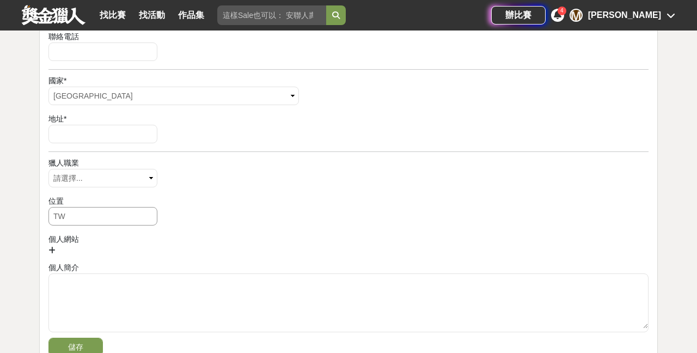
click at [138, 214] on input "TW" at bounding box center [102, 216] width 109 height 19
type input "HK"
click at [181, 205] on div "位置" at bounding box center [348, 200] width 600 height 11
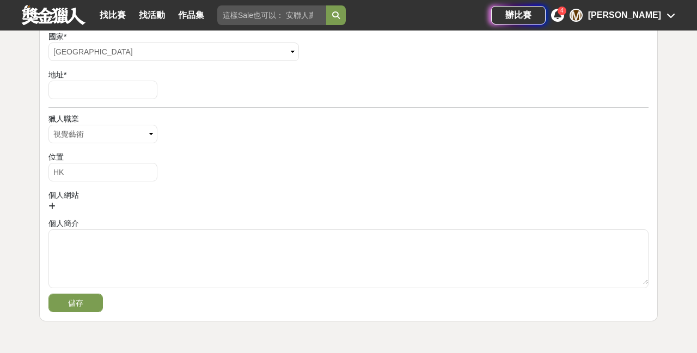
scroll to position [514, 0]
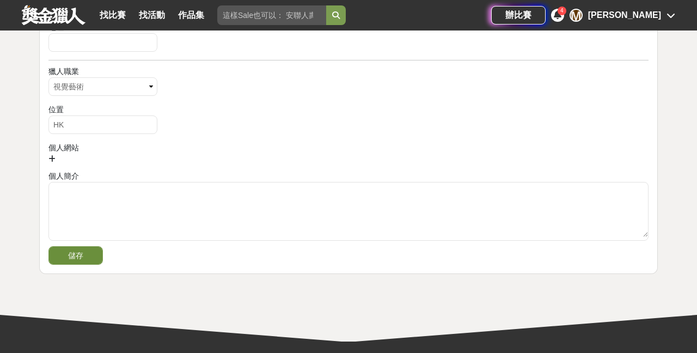
click at [87, 260] on button "儲存" at bounding box center [75, 255] width 54 height 19
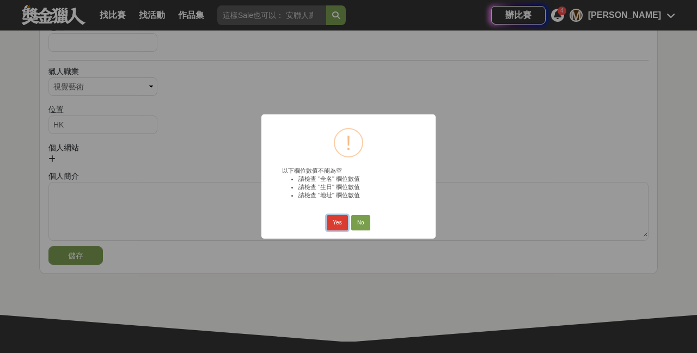
click at [342, 228] on button "Yes" at bounding box center [337, 222] width 21 height 15
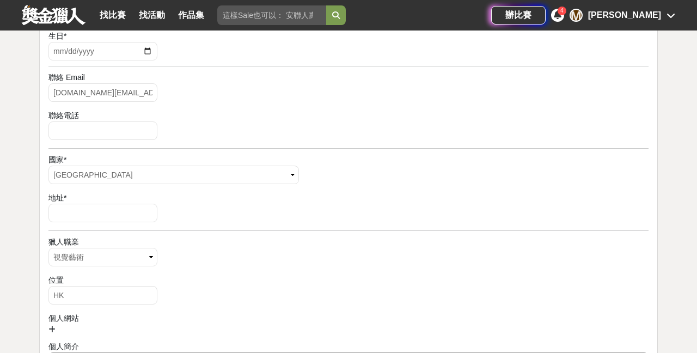
scroll to position [332, 0]
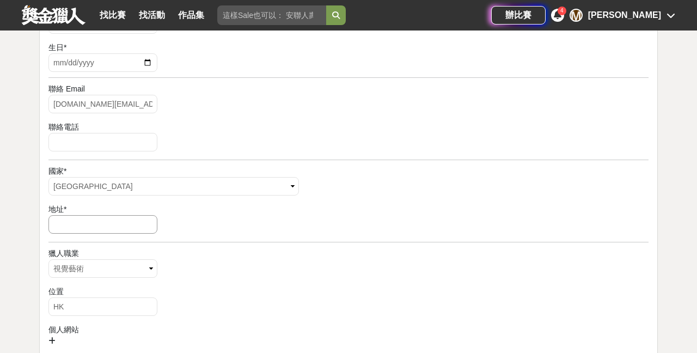
click at [130, 222] on input "text" at bounding box center [102, 224] width 109 height 19
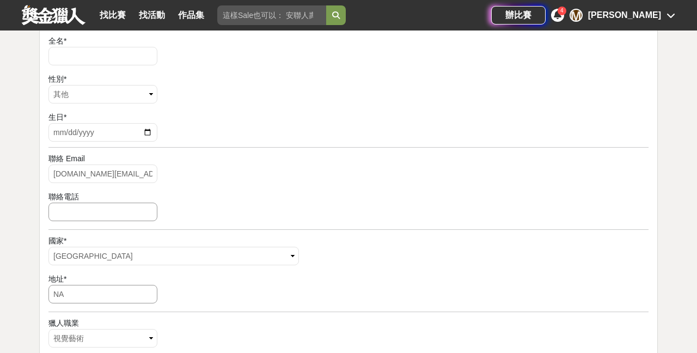
scroll to position [253, 0]
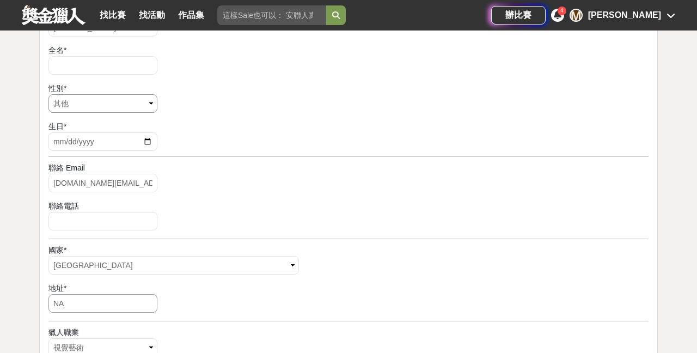
type input "NA"
click at [148, 142] on input "date" at bounding box center [102, 141] width 109 height 19
click at [120, 142] on input "date" at bounding box center [102, 141] width 109 height 19
click at [102, 139] on input "date" at bounding box center [102, 141] width 109 height 19
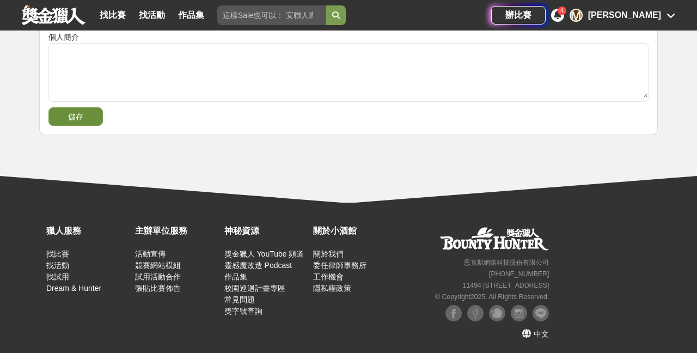
click at [85, 116] on button "儲存" at bounding box center [75, 116] width 54 height 19
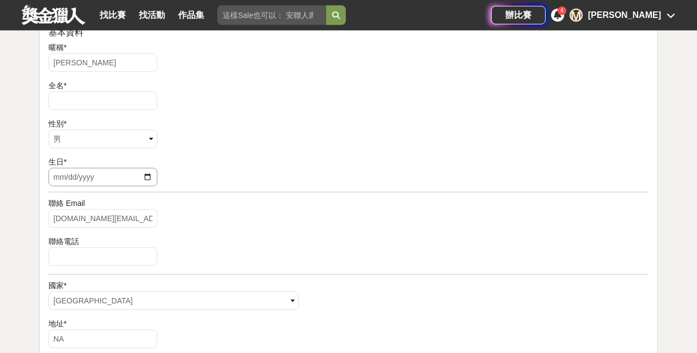
click at [99, 177] on input "date" at bounding box center [102, 177] width 109 height 19
click at [149, 175] on input "date" at bounding box center [102, 177] width 109 height 19
type input "1979-08-24"
click at [203, 145] on div "性別 * 請選擇... 男 女 其他" at bounding box center [348, 134] width 600 height 33
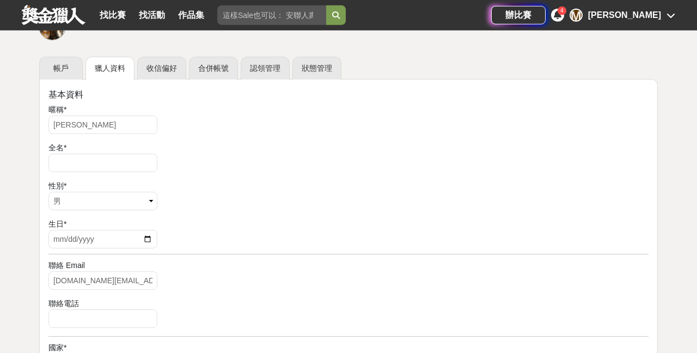
scroll to position [132, 0]
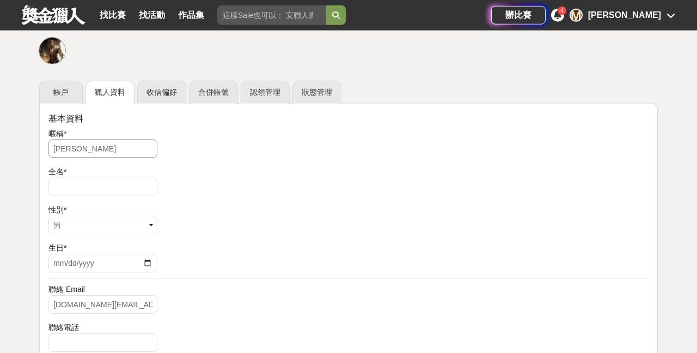
click at [129, 148] on input "[PERSON_NAME]" at bounding box center [102, 148] width 109 height 19
click at [114, 186] on input "text" at bounding box center [102, 186] width 109 height 19
type input "TSE CHI WING"
click at [197, 196] on div "全名 * TSE CHI WING" at bounding box center [348, 182] width 600 height 33
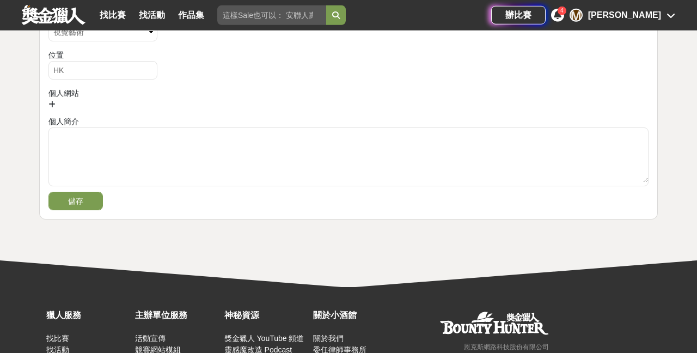
scroll to position [601, 0]
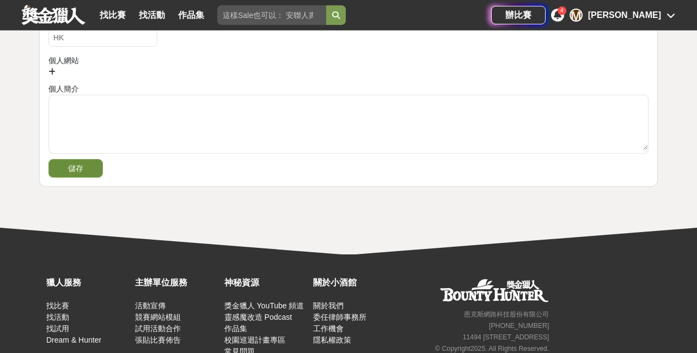
click at [86, 170] on button "儲存" at bounding box center [75, 168] width 54 height 19
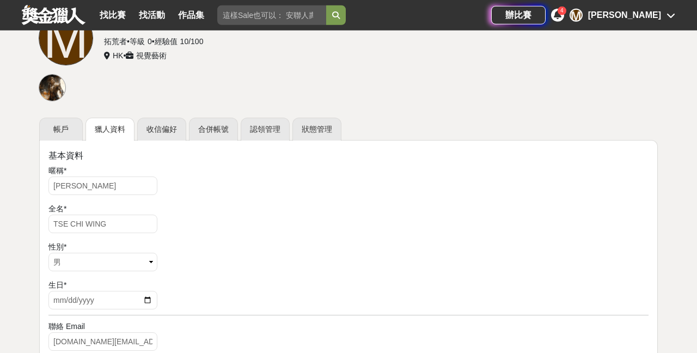
scroll to position [77, 0]
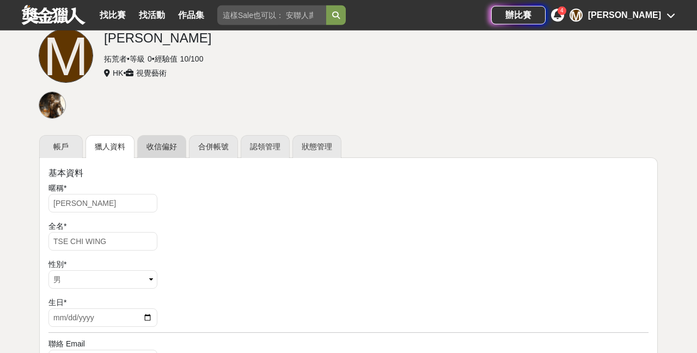
click at [170, 143] on link "收信偏好" at bounding box center [161, 146] width 49 height 23
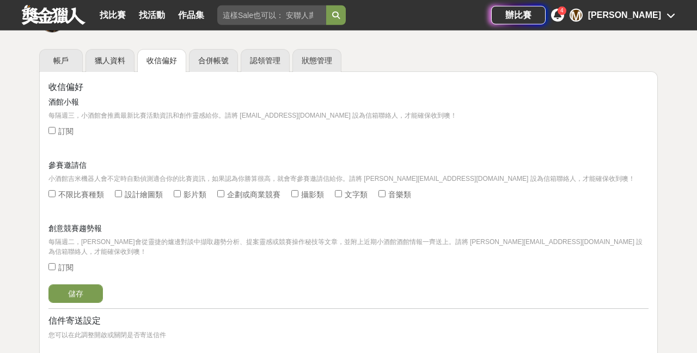
scroll to position [164, 0]
click at [52, 128] on input "訂閱" at bounding box center [51, 129] width 7 height 7
checkbox input "true"
click at [119, 194] on input "設計繪圖類" at bounding box center [118, 192] width 7 height 7
checkbox input "true"
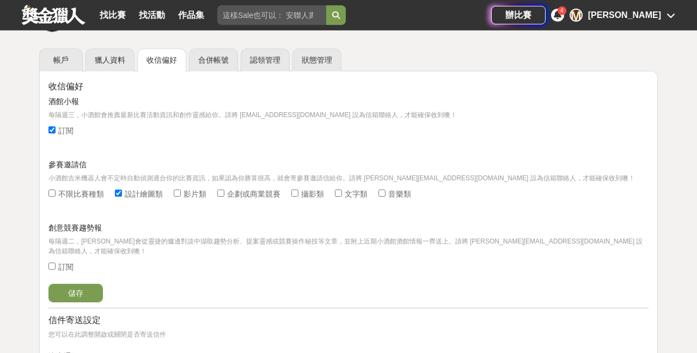
click at [169, 194] on div "參賽邀請信 小酒館吉米機器人會不定時自動偵測適合你的比賽資訊，如果認為你勝算很高，就會寄參賽邀請信給你。請將 jimi@bhuntr.com 設為信箱聯絡人，…" at bounding box center [348, 182] width 600 height 46
click at [181, 193] on input "影片類" at bounding box center [177, 192] width 7 height 7
checkbox input "true"
click at [298, 193] on input "攝影類" at bounding box center [294, 192] width 7 height 7
checkbox input "true"
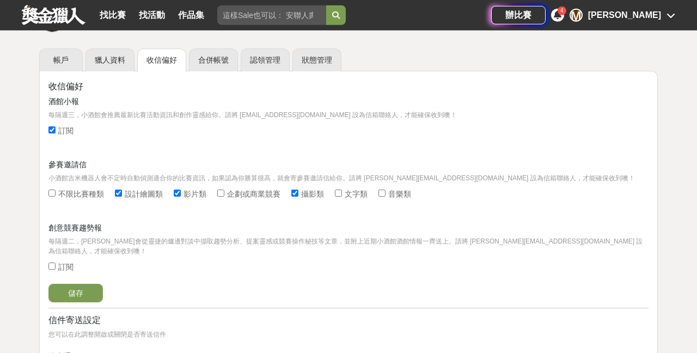
click at [51, 262] on input "訂閱" at bounding box center [51, 265] width 7 height 7
checkbox input "true"
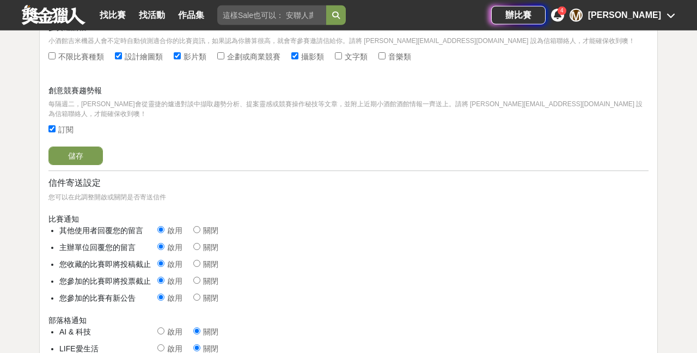
scroll to position [295, 0]
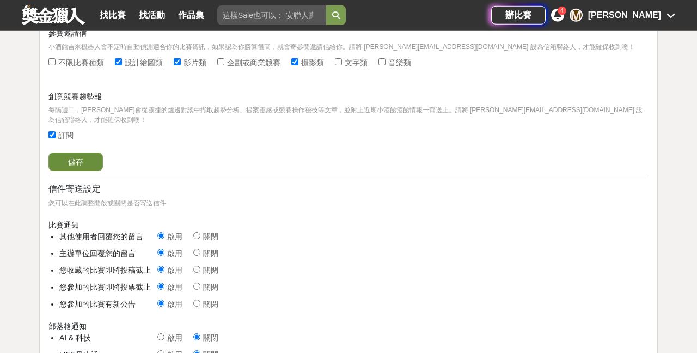
click at [91, 156] on button "儲存" at bounding box center [75, 161] width 54 height 19
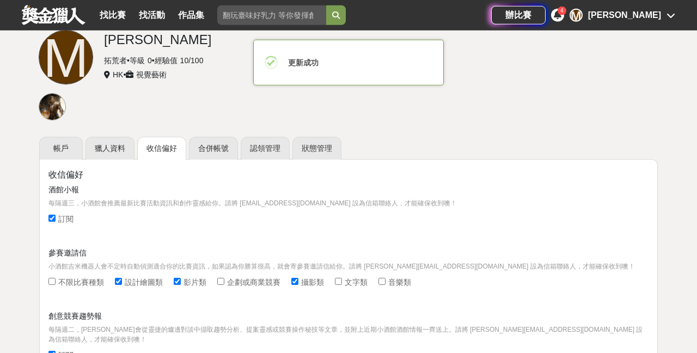
scroll to position [48, 0]
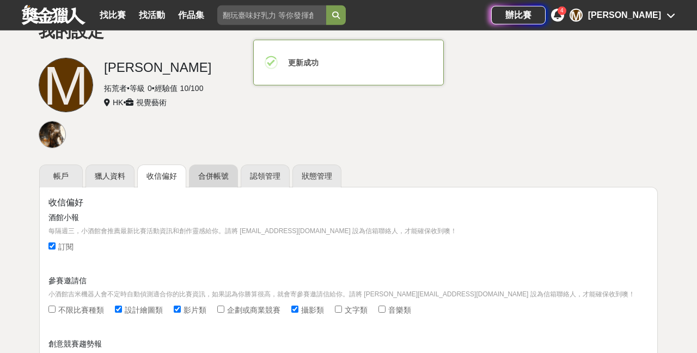
click at [203, 176] on link "合併帳號" at bounding box center [213, 175] width 49 height 23
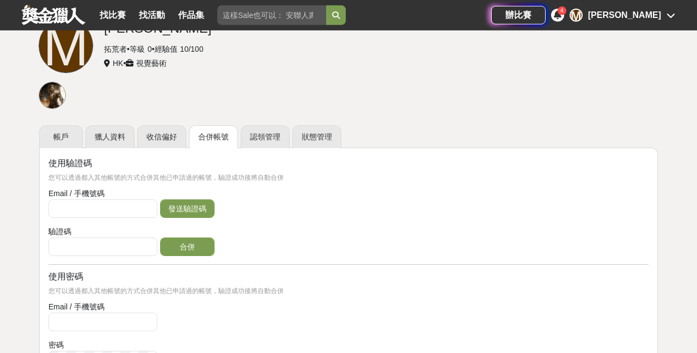
scroll to position [107, 0]
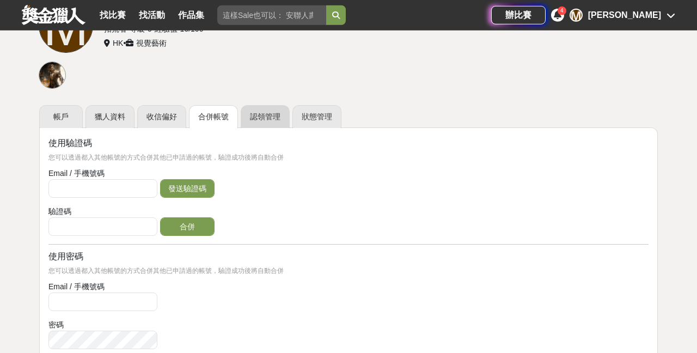
click at [275, 118] on link "認領管理" at bounding box center [265, 116] width 49 height 23
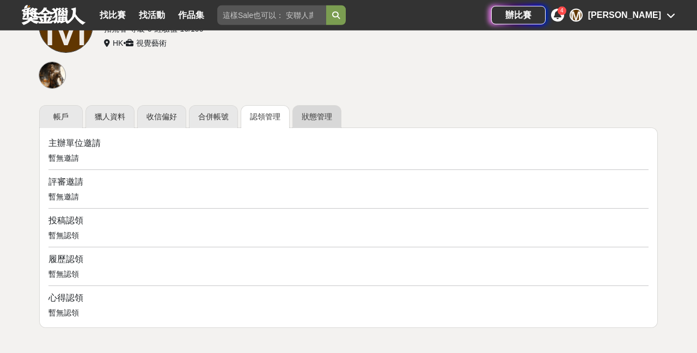
click at [310, 115] on link "狀態管理" at bounding box center [316, 116] width 49 height 23
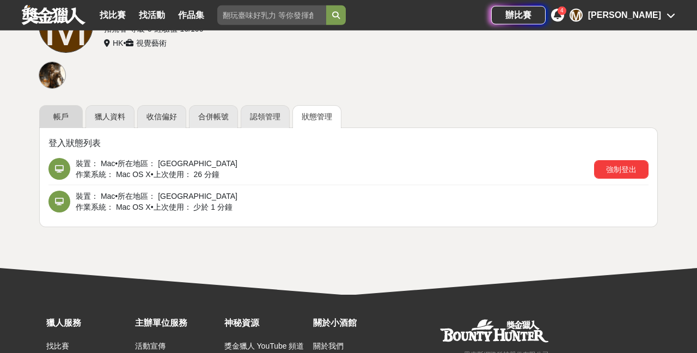
click at [71, 114] on link "帳戶" at bounding box center [61, 116] width 44 height 23
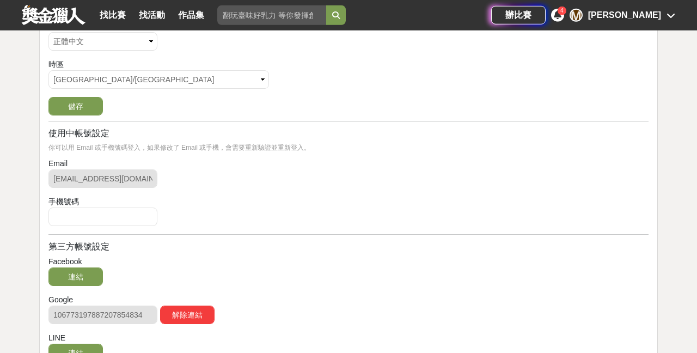
scroll to position [221, 0]
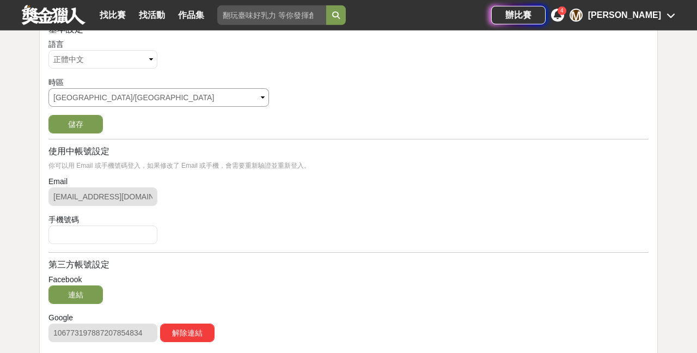
click at [48, 88] on select "請選擇... Africa/Abidjan Africa/Accra Africa/Addis_Ababa Africa/Algiers Africa/Asm…" at bounding box center [158, 97] width 220 height 19
click at [231, 108] on div "時區 請選擇... Africa/Abidjan Africa/Accra Africa/Addis_Ababa Africa/Algiers Africa/…" at bounding box center [348, 93] width 600 height 33
click at [89, 124] on button "儲存" at bounding box center [75, 124] width 54 height 19
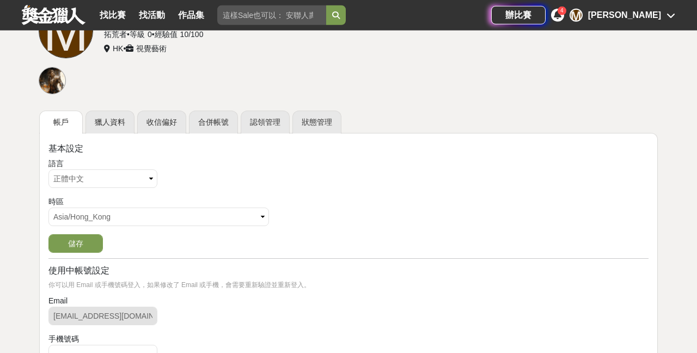
scroll to position [101, 0]
click at [119, 122] on link "獵人資料" at bounding box center [109, 122] width 49 height 23
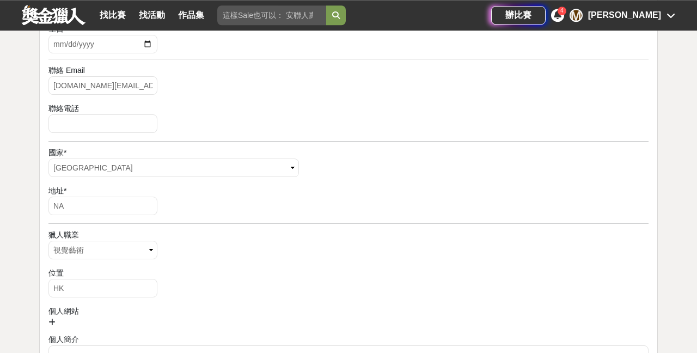
scroll to position [346, 0]
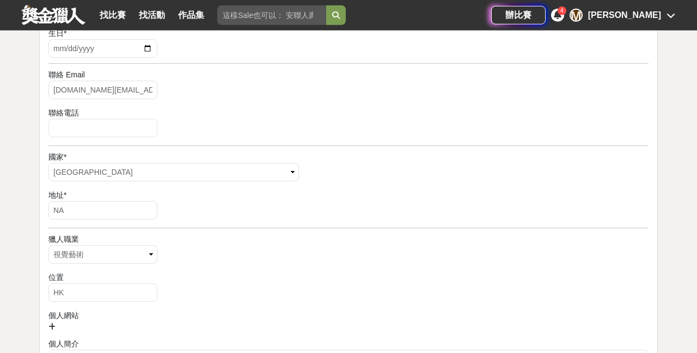
click at [561, 15] on icon at bounding box center [558, 14] width 8 height 9
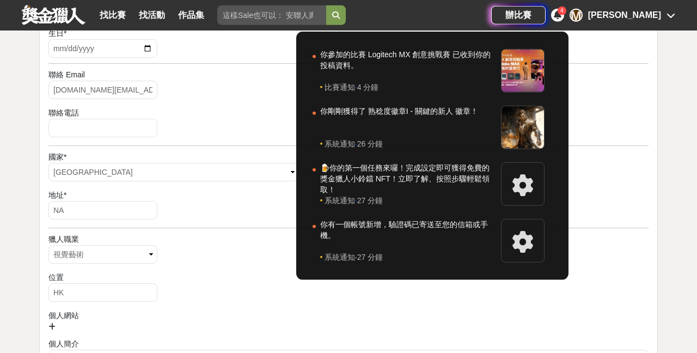
click at [214, 97] on div at bounding box center [348, 176] width 697 height 353
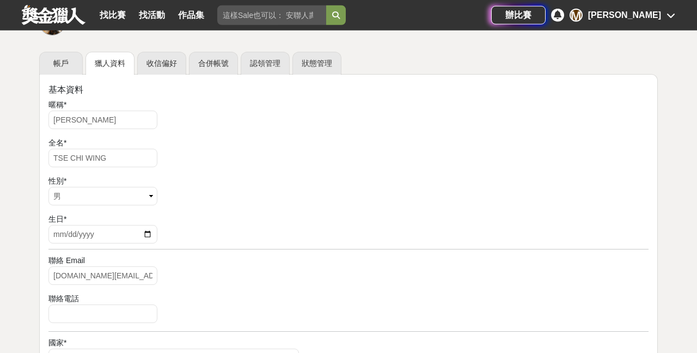
scroll to position [160, 0]
click at [69, 59] on link "帳戶" at bounding box center [61, 63] width 44 height 23
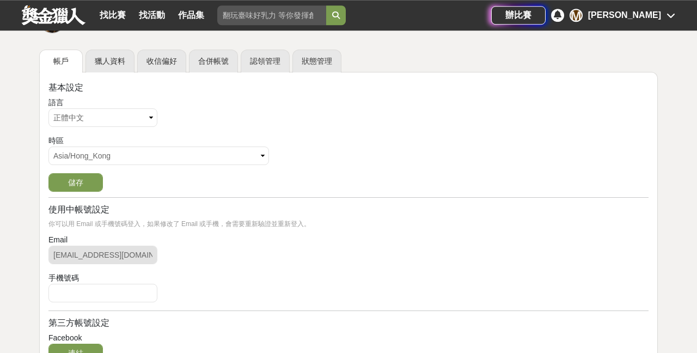
scroll to position [163, 0]
click at [660, 17] on div "[PERSON_NAME]" at bounding box center [624, 15] width 73 height 13
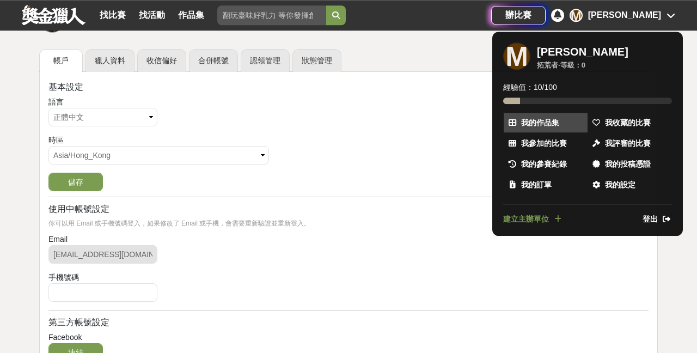
click at [527, 124] on span "我的作品集" at bounding box center [540, 122] width 38 height 11
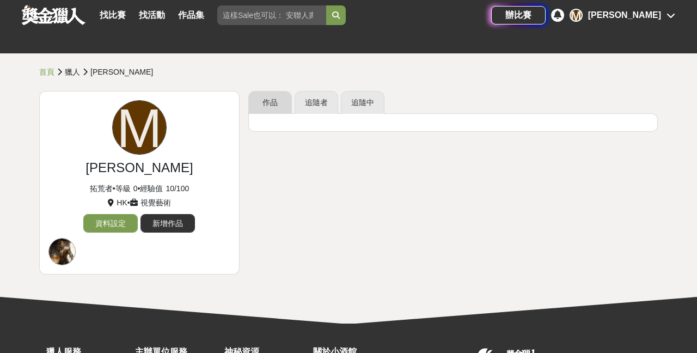
click at [280, 105] on link "作品" at bounding box center [270, 102] width 44 height 23
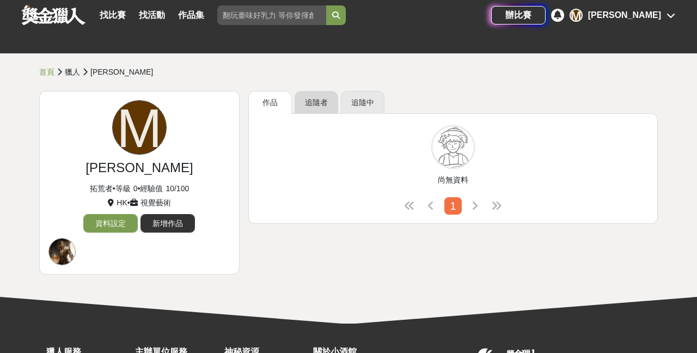
click at [310, 102] on link "追隨者" at bounding box center [317, 102] width 44 height 23
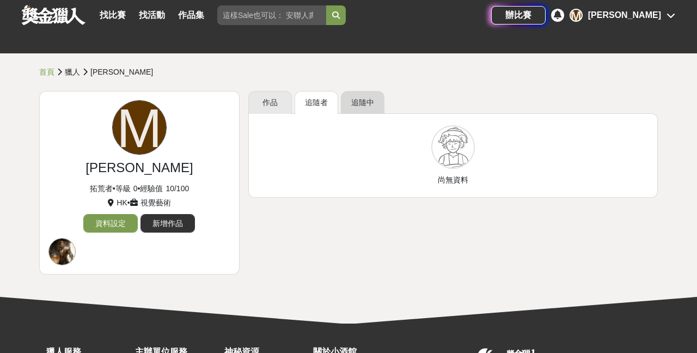
click at [376, 104] on link "追隨中" at bounding box center [363, 102] width 44 height 23
click at [113, 224] on link "資料設定" at bounding box center [110, 223] width 54 height 19
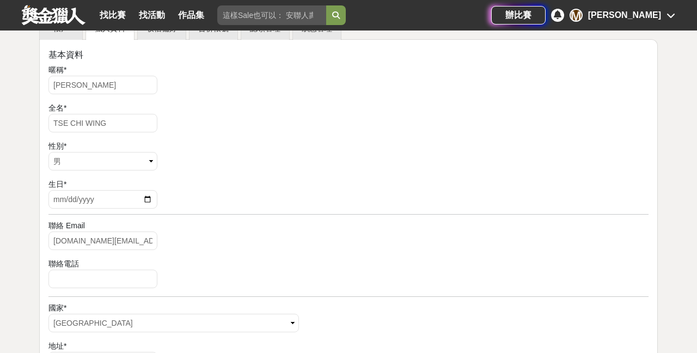
scroll to position [203, 0]
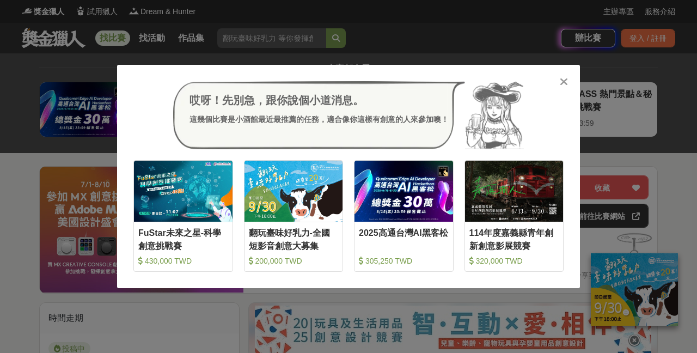
click at [568, 85] on div at bounding box center [563, 81] width 11 height 11
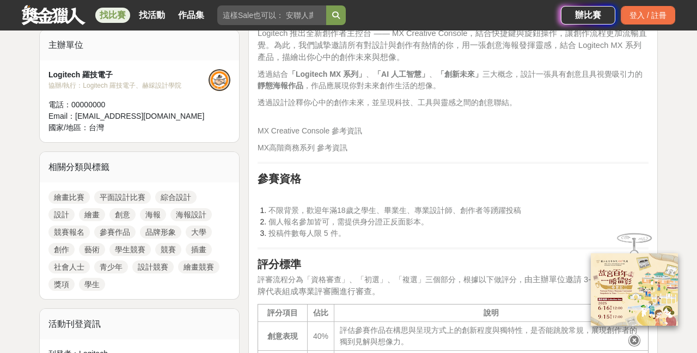
scroll to position [593, 0]
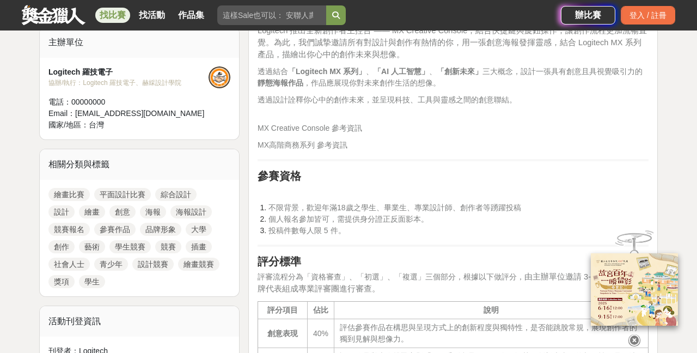
click at [137, 188] on link "平面設計比賽" at bounding box center [122, 194] width 57 height 13
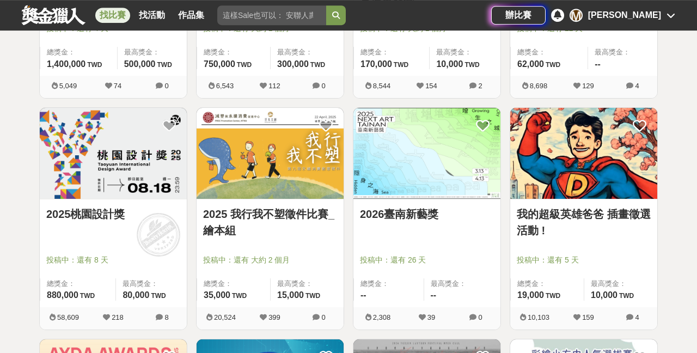
scroll to position [604, 0]
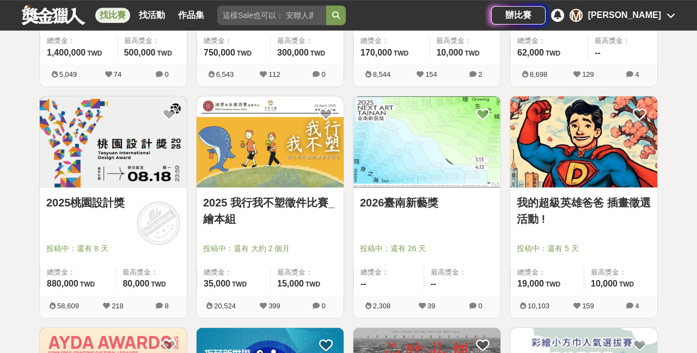
click at [155, 151] on img at bounding box center [113, 141] width 147 height 91
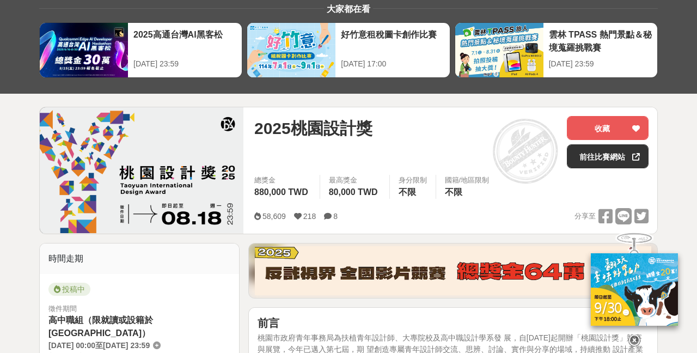
scroll to position [4, 0]
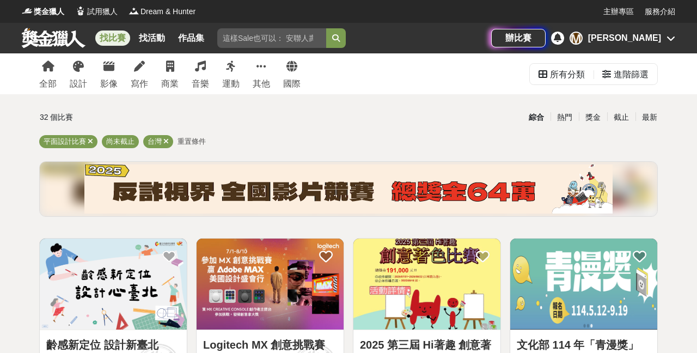
click at [198, 139] on span "重置條件" at bounding box center [191, 141] width 28 height 8
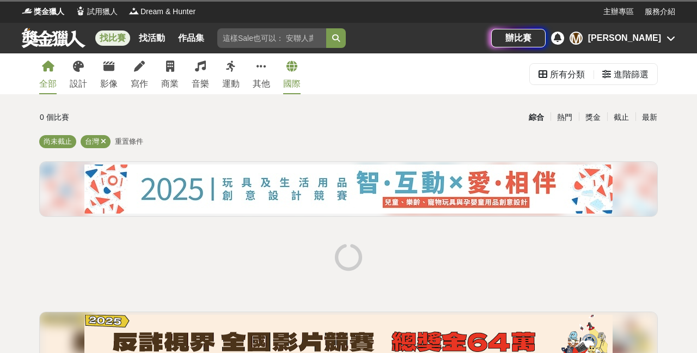
click at [295, 72] on link "國際" at bounding box center [291, 73] width 17 height 41
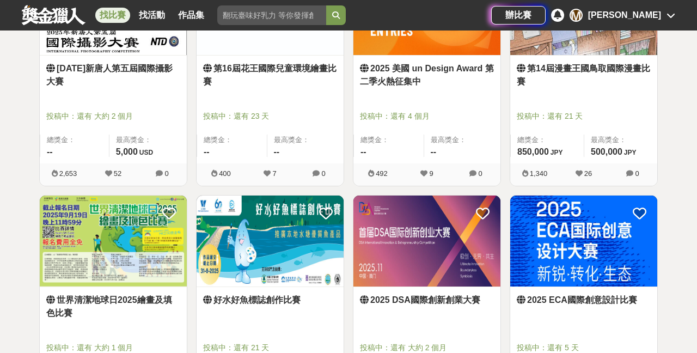
scroll to position [496, 0]
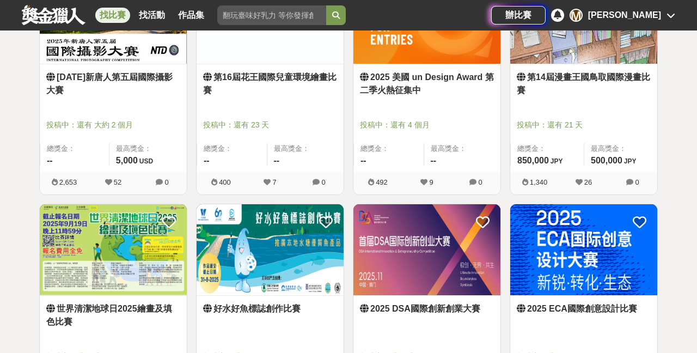
click at [170, 251] on img at bounding box center [113, 249] width 147 height 91
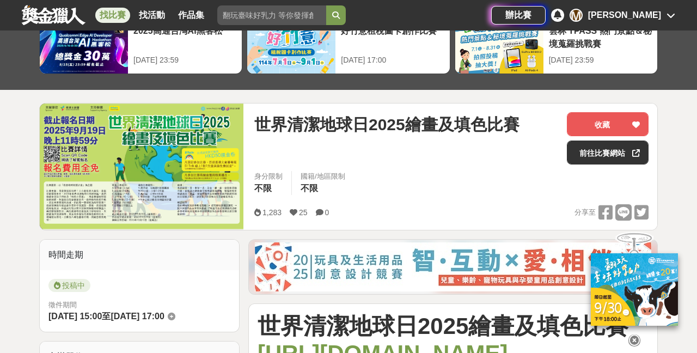
scroll to position [33, 0]
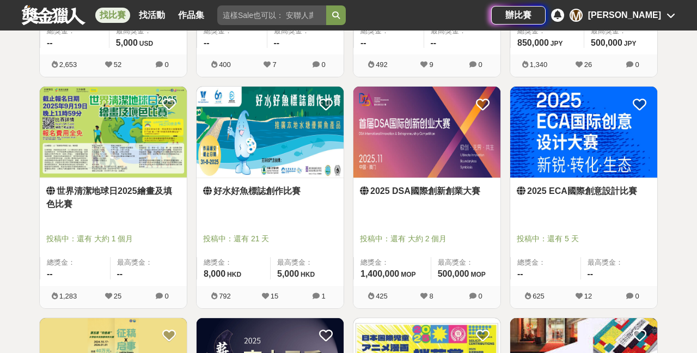
scroll to position [615, 0]
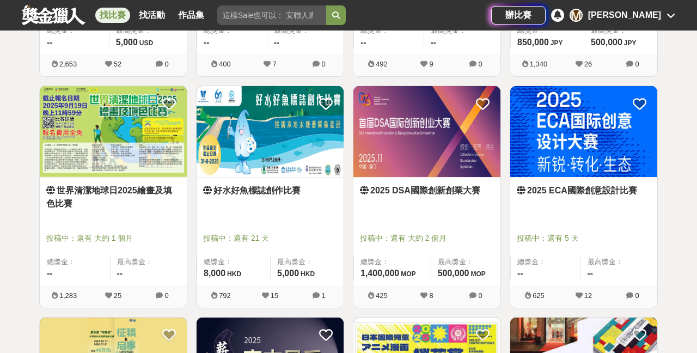
click at [474, 146] on img at bounding box center [426, 131] width 147 height 91
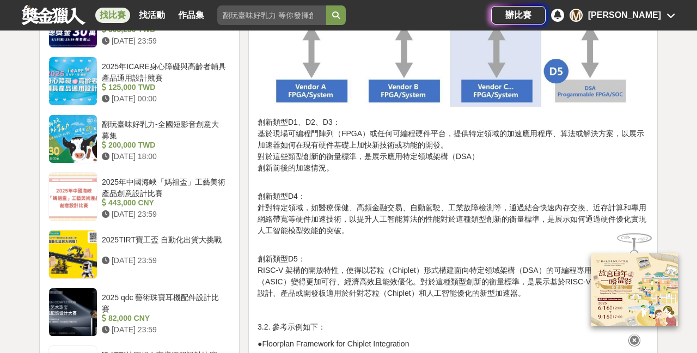
scroll to position [911, 0]
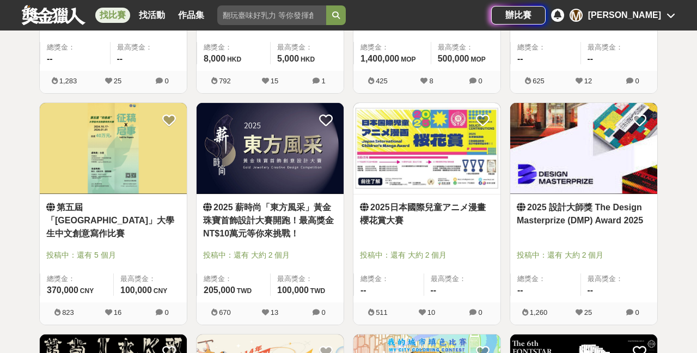
scroll to position [834, 0]
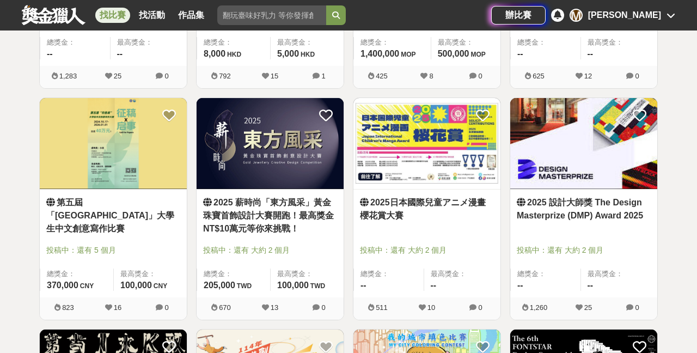
click at [536, 203] on link "2025 設計大師獎 The Design Masterprize (DMP) Award 2025" at bounding box center [584, 209] width 134 height 26
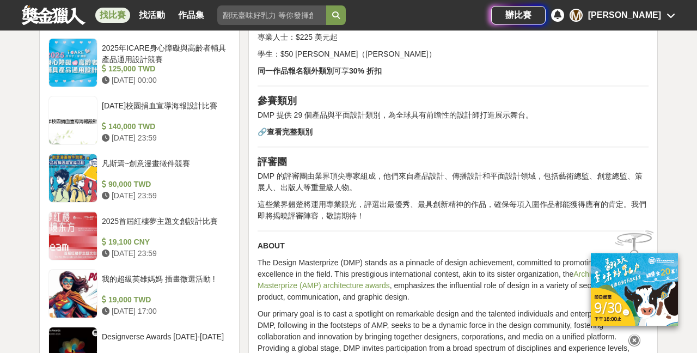
scroll to position [1051, 0]
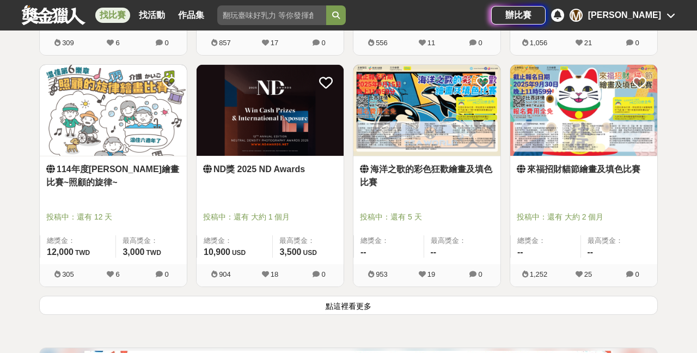
scroll to position [1327, 0]
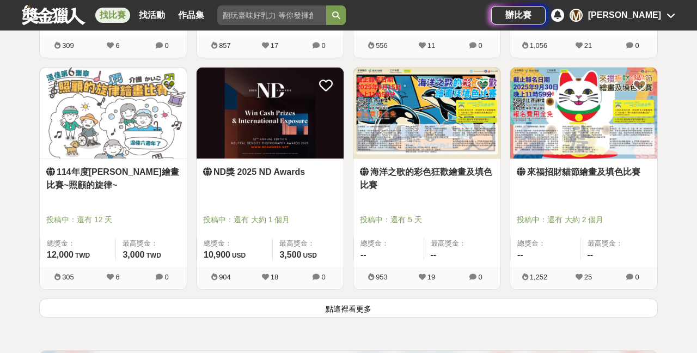
click at [322, 305] on button "點這裡看更多" at bounding box center [348, 307] width 618 height 19
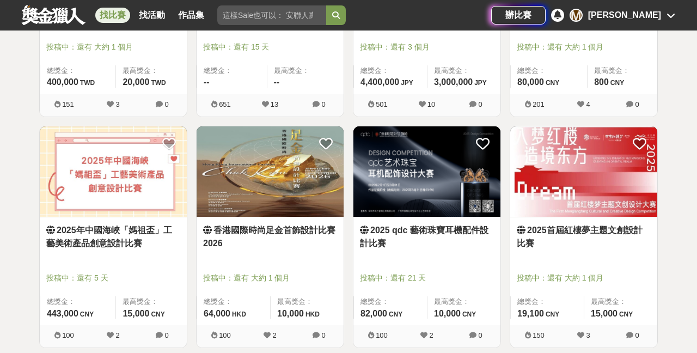
scroll to position [2201, 0]
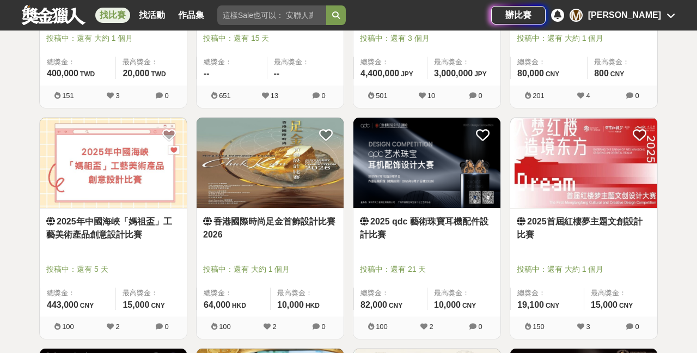
click at [252, 225] on link "香港國際時尚足金首飾設計比賽2026" at bounding box center [270, 228] width 134 height 26
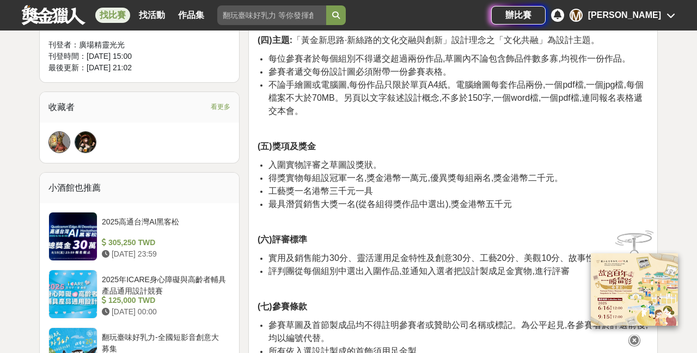
scroll to position [684, 0]
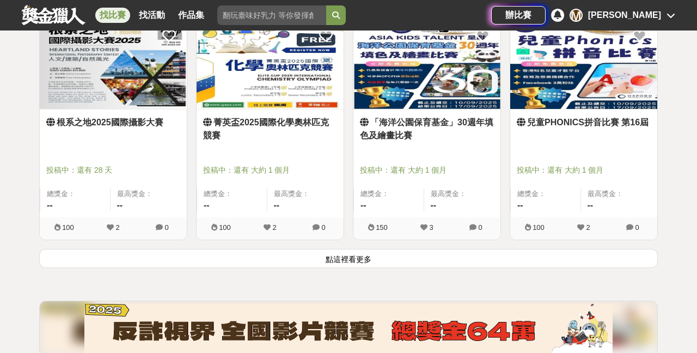
scroll to position [2768, 0]
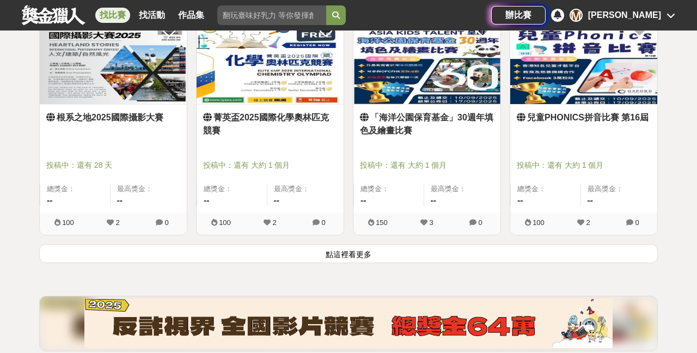
click at [75, 254] on button "點這裡看更多" at bounding box center [348, 253] width 618 height 19
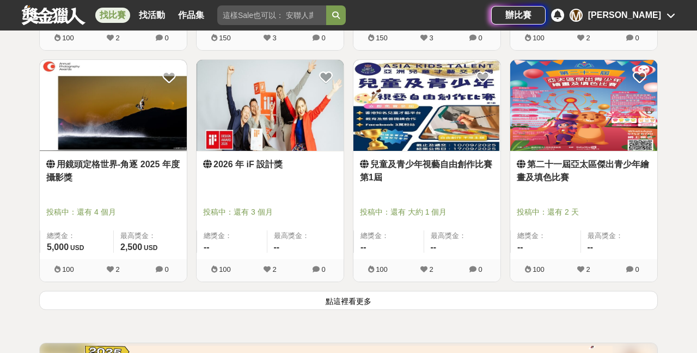
scroll to position [4112, 0]
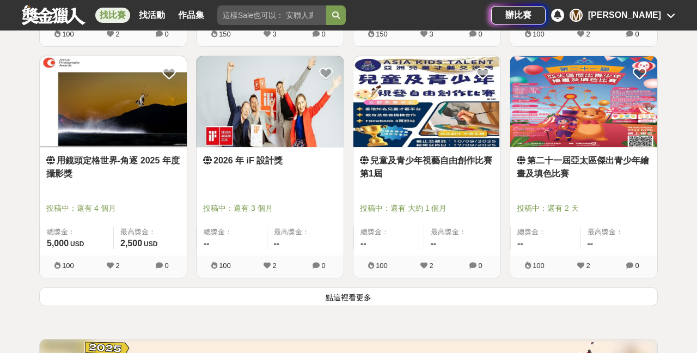
click at [230, 301] on button "點這裡看更多" at bounding box center [348, 296] width 618 height 19
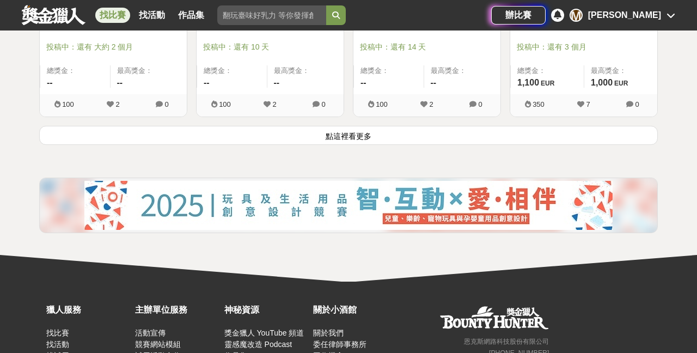
scroll to position [5660, 0]
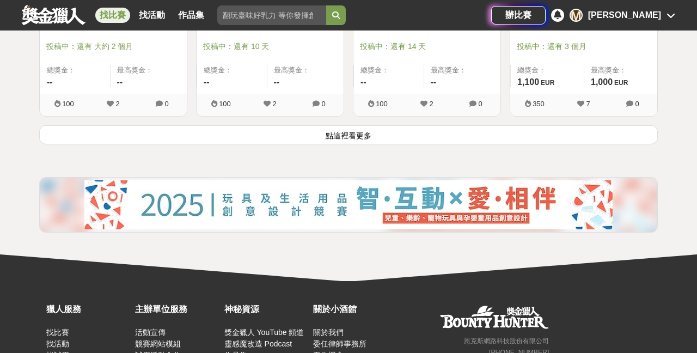
click at [306, 137] on button "點這裡看更多" at bounding box center [348, 134] width 618 height 19
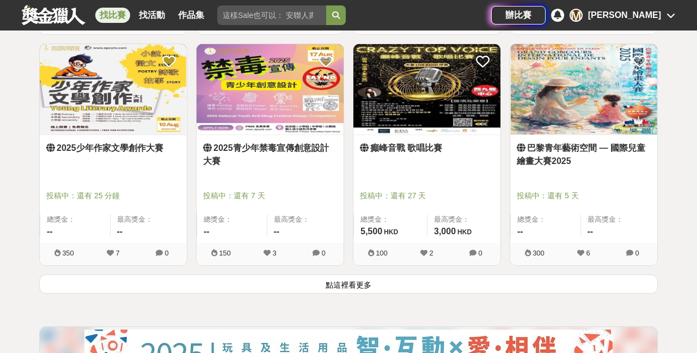
scroll to position [6899, 0]
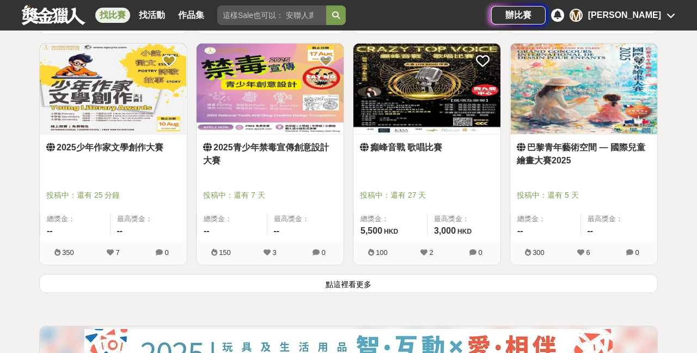
click at [259, 149] on link "2025青少年禁毒宣傳創意設計大賽" at bounding box center [270, 154] width 134 height 26
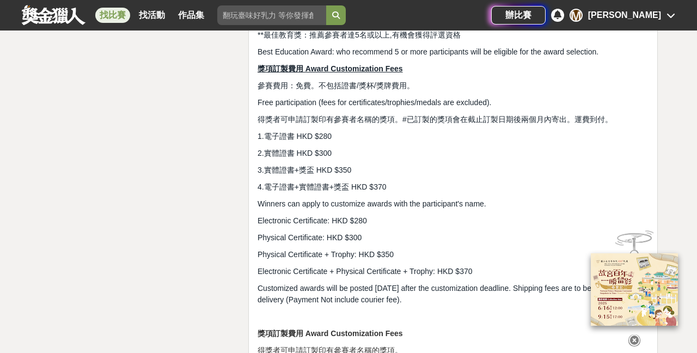
scroll to position [2292, 0]
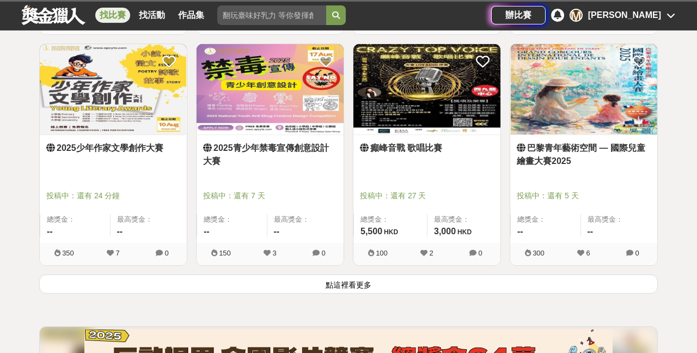
scroll to position [6899, 0]
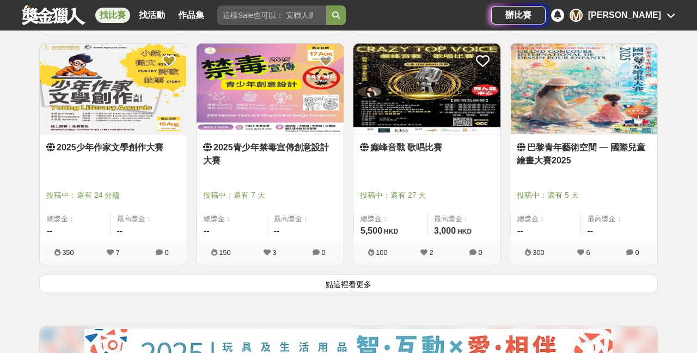
click at [165, 284] on button "點這裡看更多" at bounding box center [348, 283] width 618 height 19
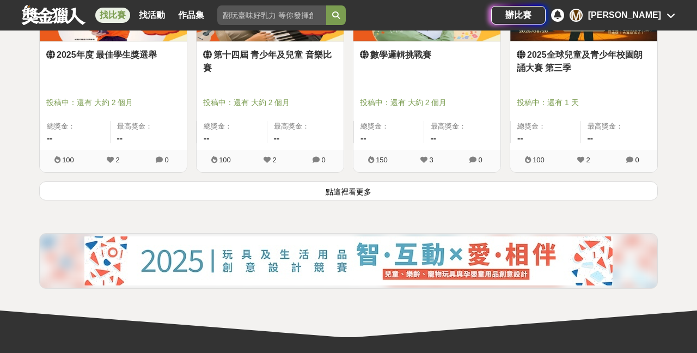
scroll to position [8394, 0]
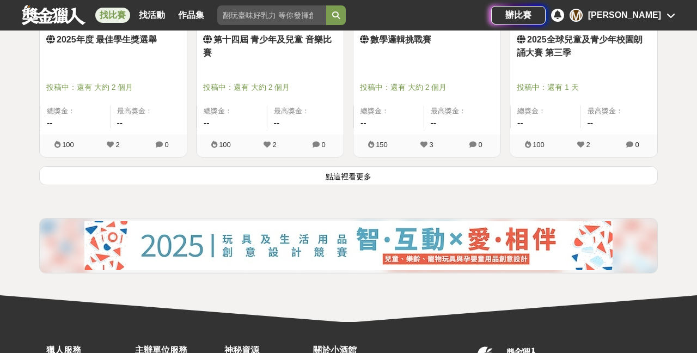
click at [251, 176] on button "點這裡看更多" at bounding box center [348, 175] width 618 height 19
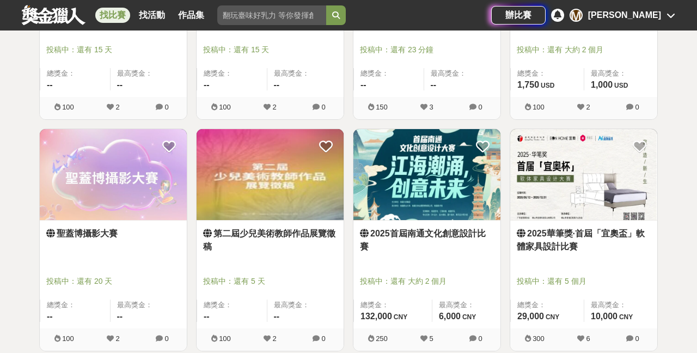
scroll to position [9140, 0]
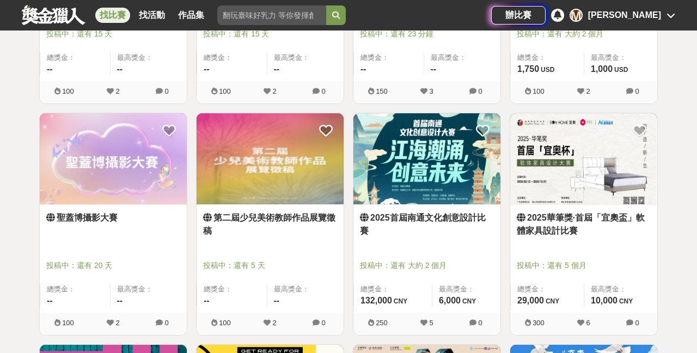
click at [398, 219] on link "2025首屆南通文化創意設計比賽" at bounding box center [427, 224] width 134 height 26
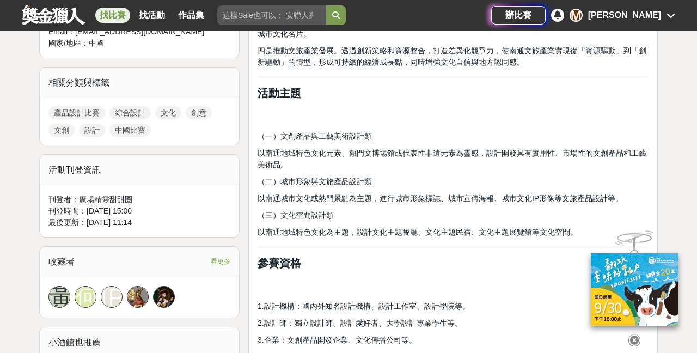
scroll to position [460, 0]
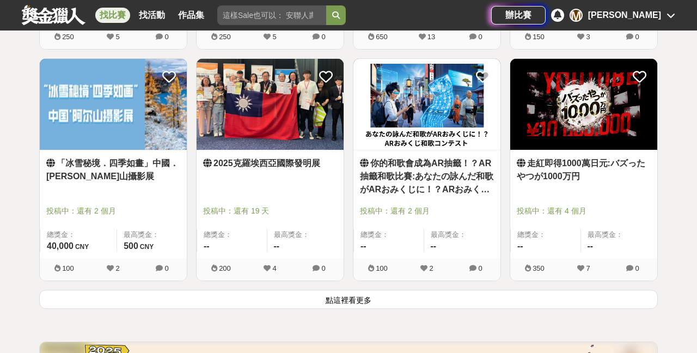
scroll to position [9667, 0]
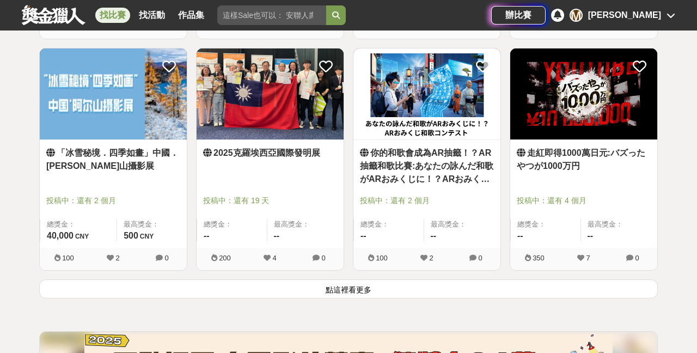
click at [206, 292] on button "點這裡看更多" at bounding box center [348, 288] width 618 height 19
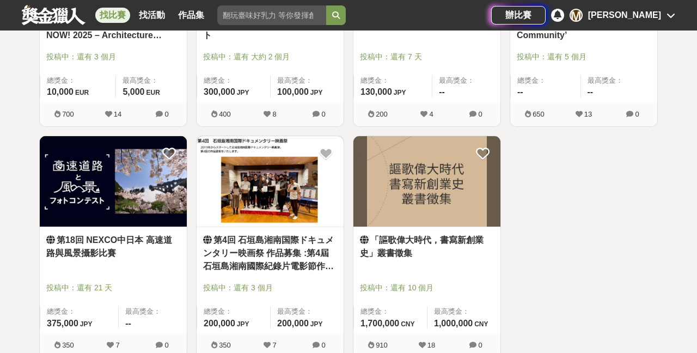
scroll to position [10043, 0]
